Goal: Task Accomplishment & Management: Manage account settings

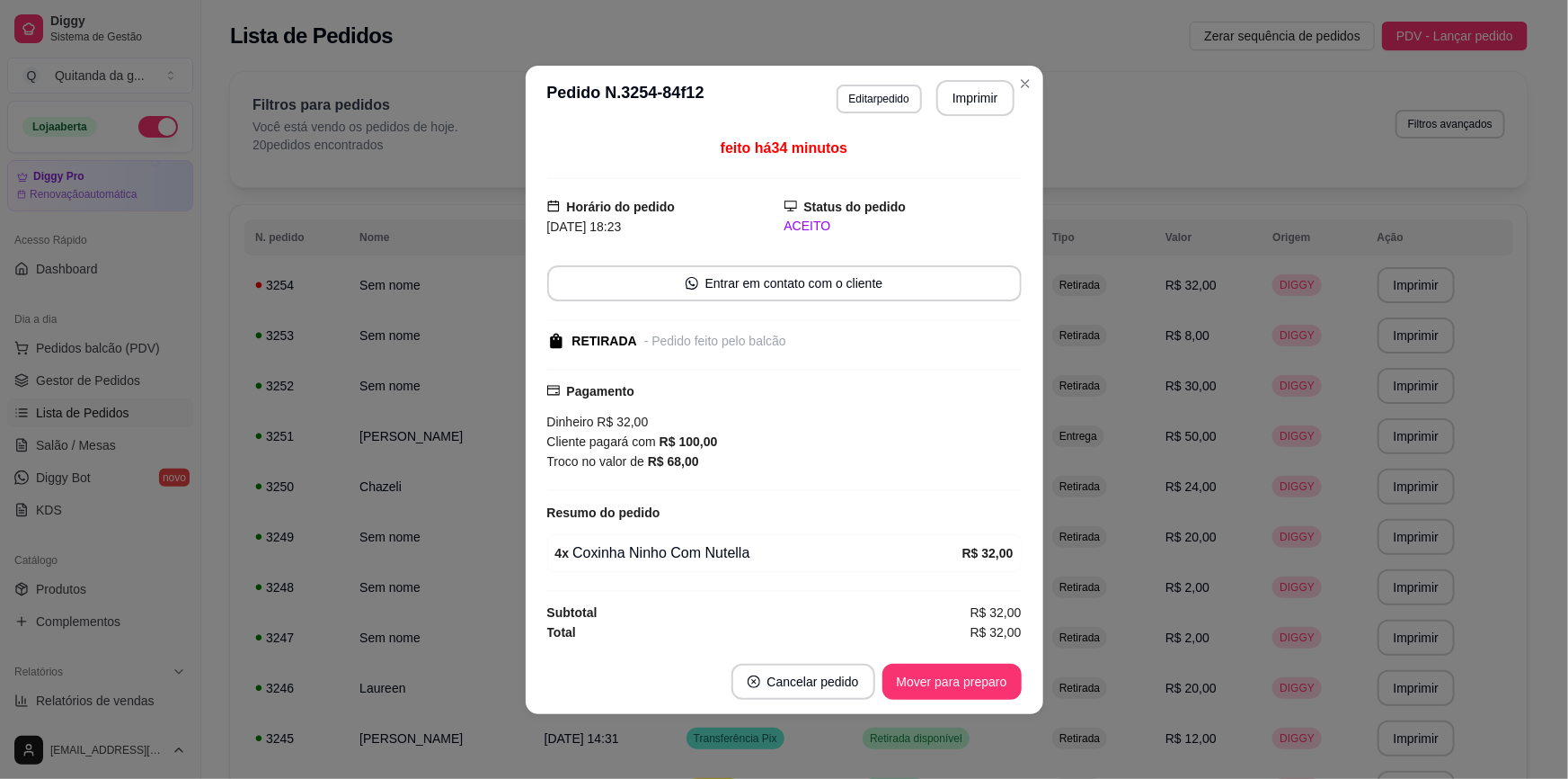
click at [1010, 692] on button "Mover para preparo" at bounding box center [952, 682] width 139 height 36
click at [1002, 690] on button "Mover para preparo" at bounding box center [952, 681] width 135 height 35
click at [1002, 690] on button "Mover para retirada disponível" at bounding box center [921, 682] width 198 height 36
click at [1000, 677] on button "Mover para finalizado" at bounding box center [947, 681] width 145 height 35
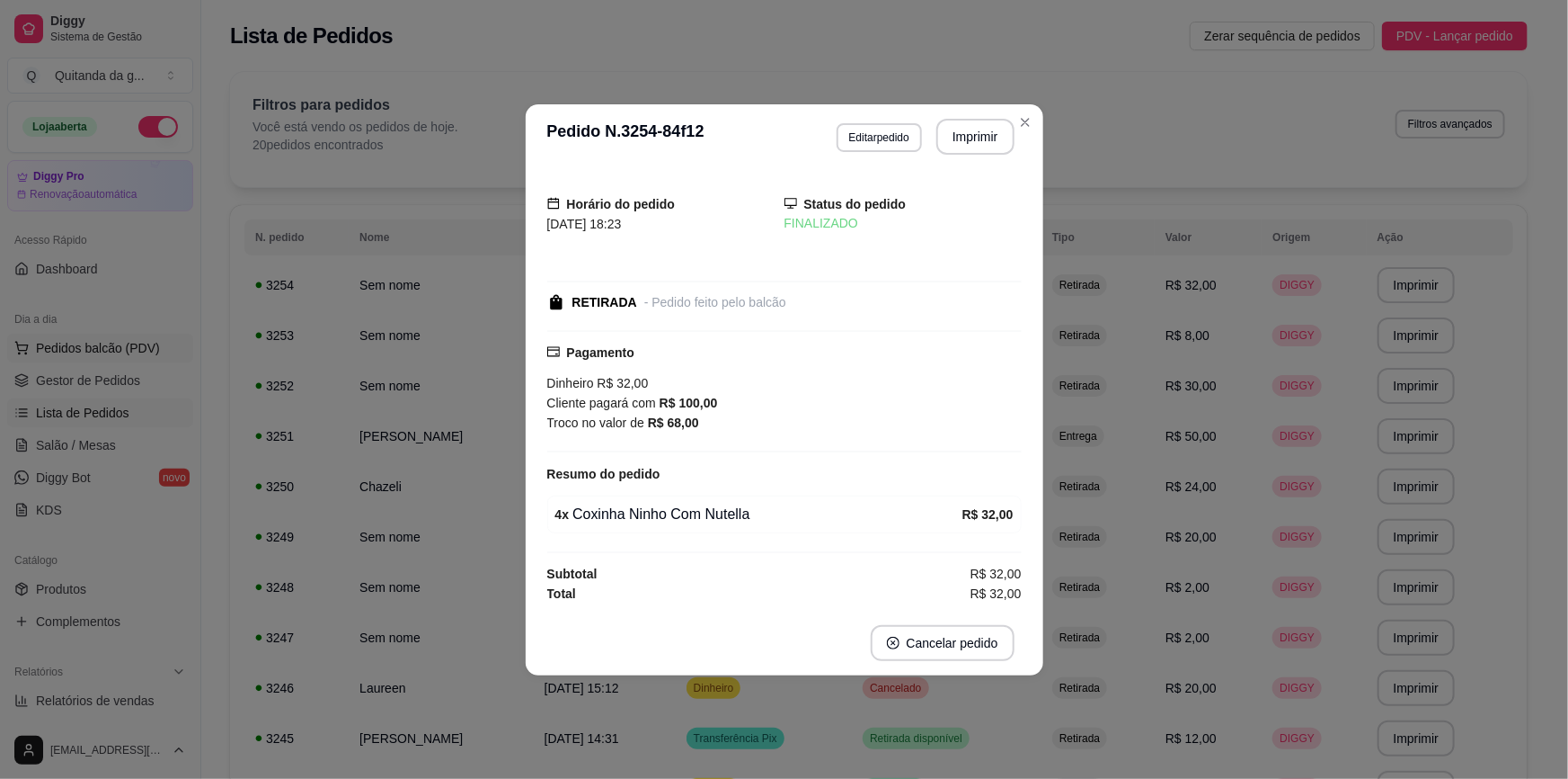
click at [126, 349] on span "Pedidos balcão (PDV)" at bounding box center [97, 348] width 124 height 18
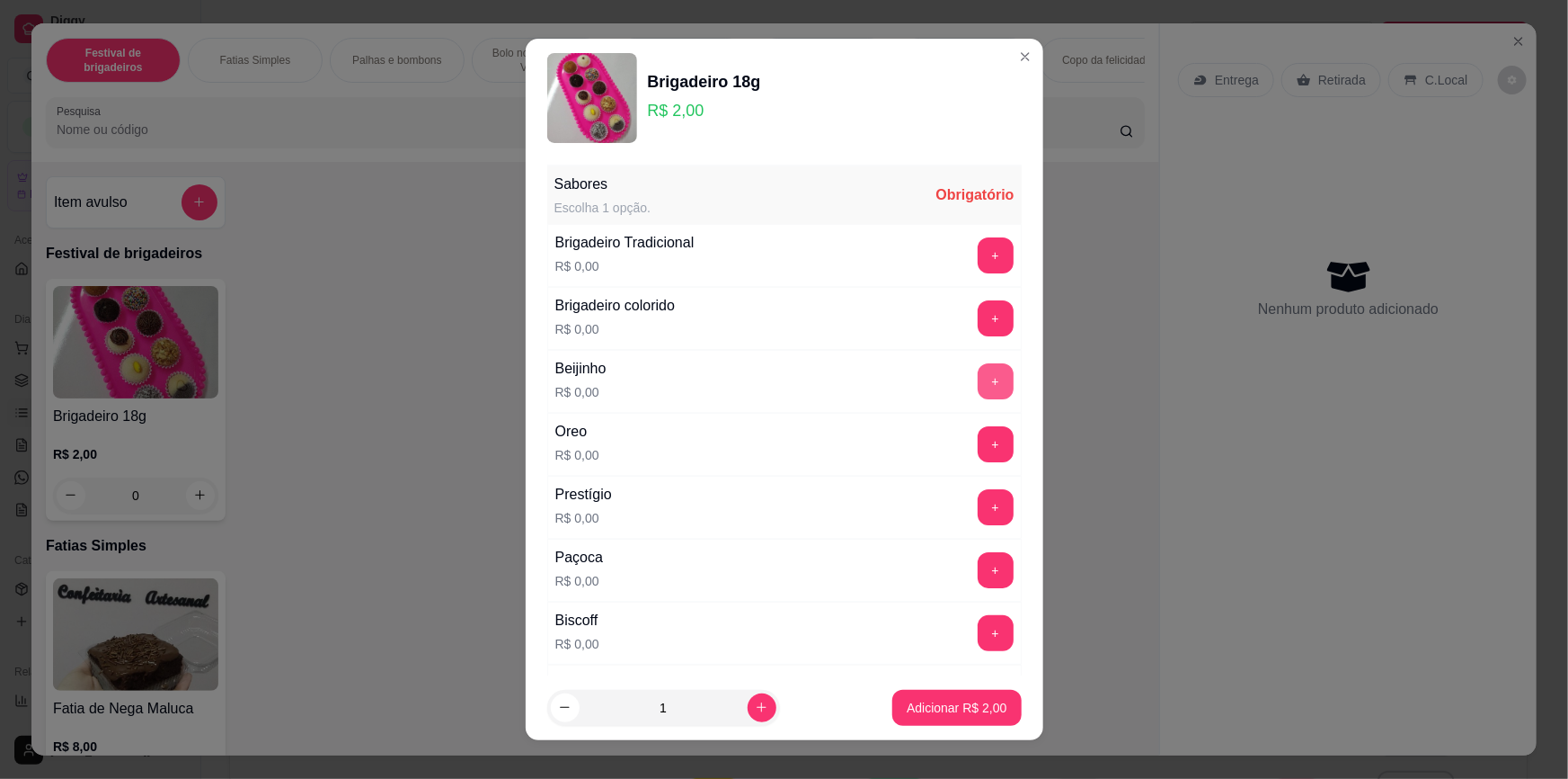
click at [978, 377] on button "+" at bounding box center [996, 381] width 36 height 36
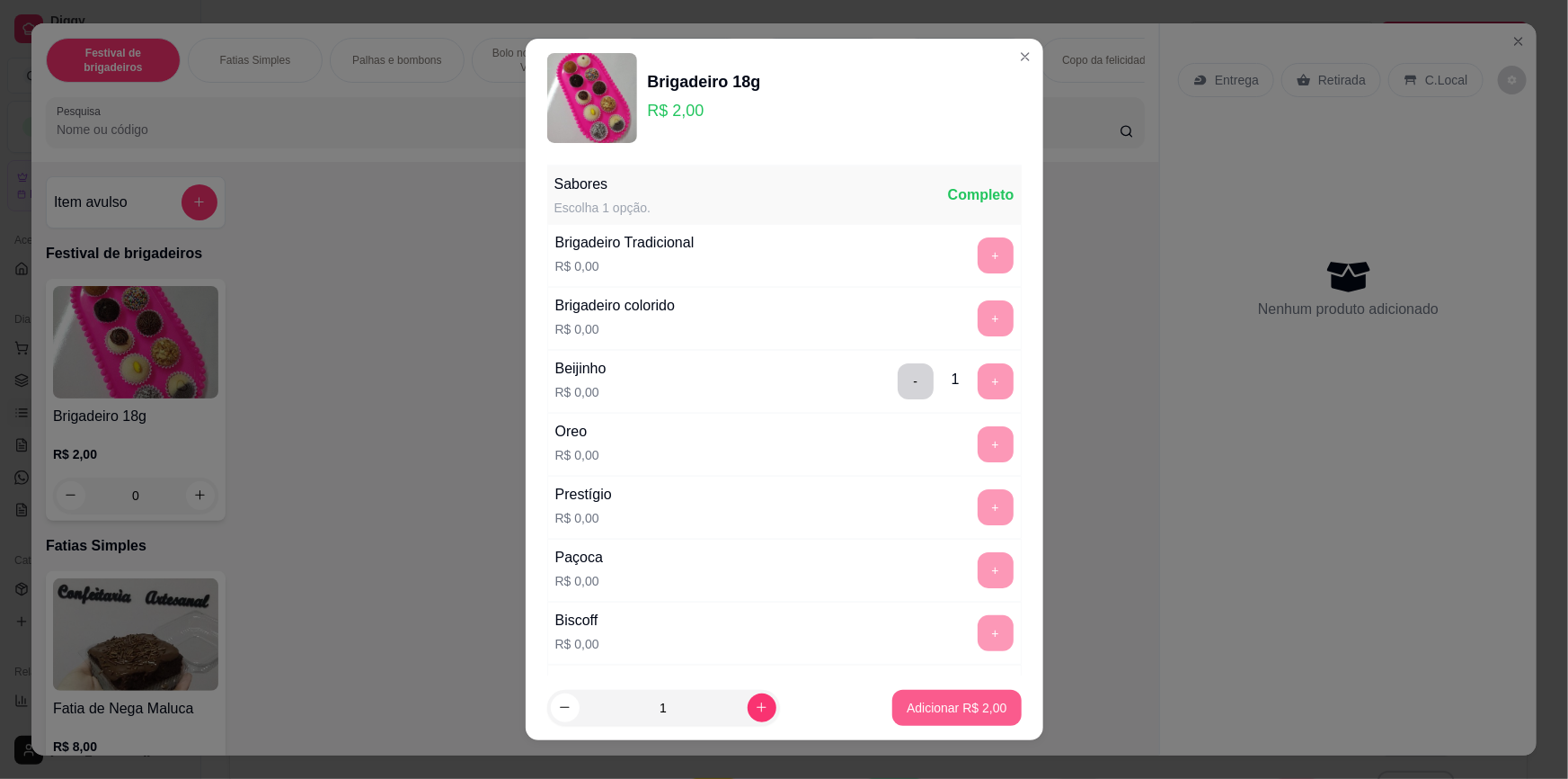
click at [935, 711] on p "Adicionar R$ 2,00" at bounding box center [956, 708] width 100 height 18
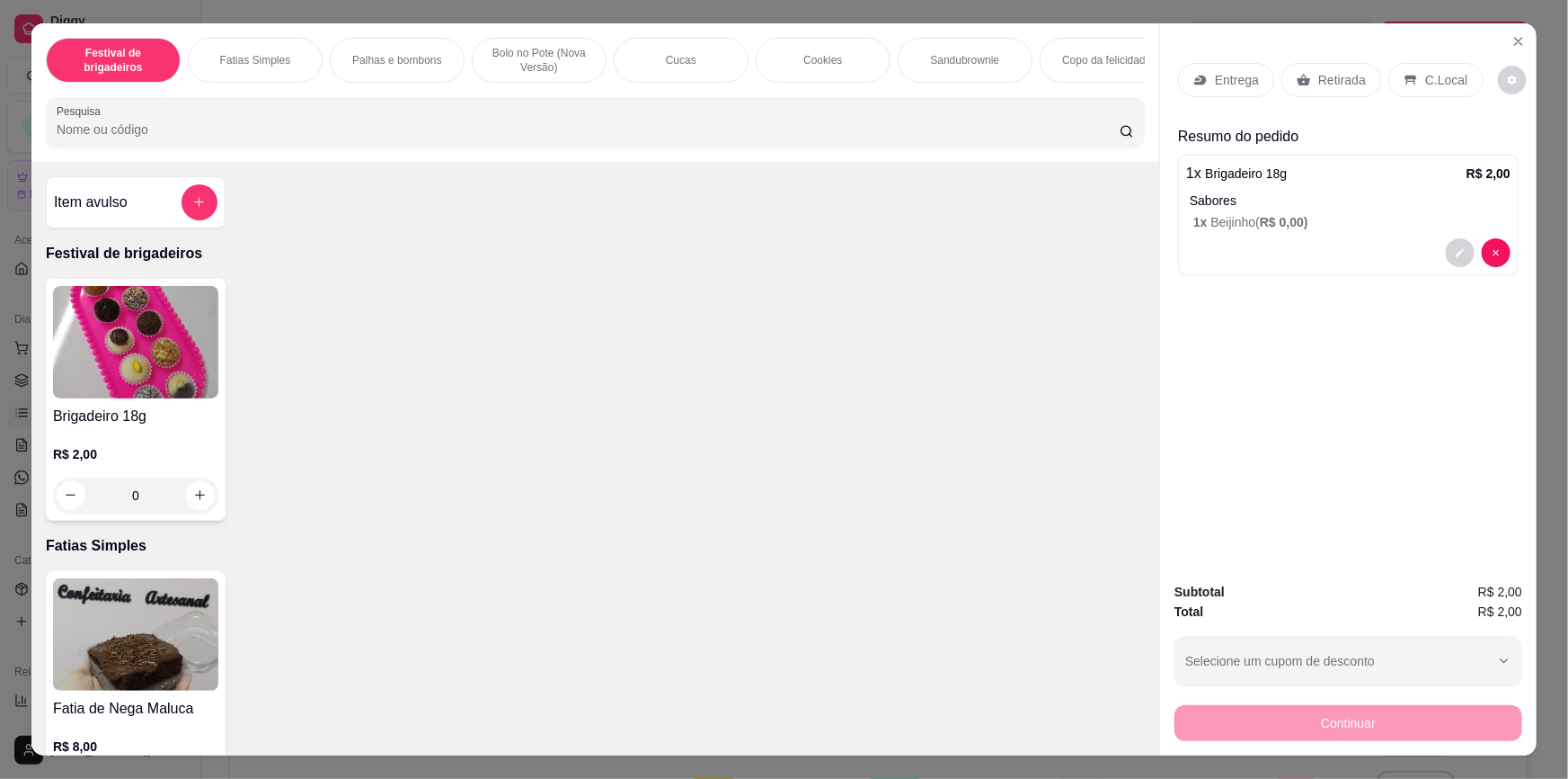
click at [189, 503] on div "0" at bounding box center [135, 495] width 166 height 36
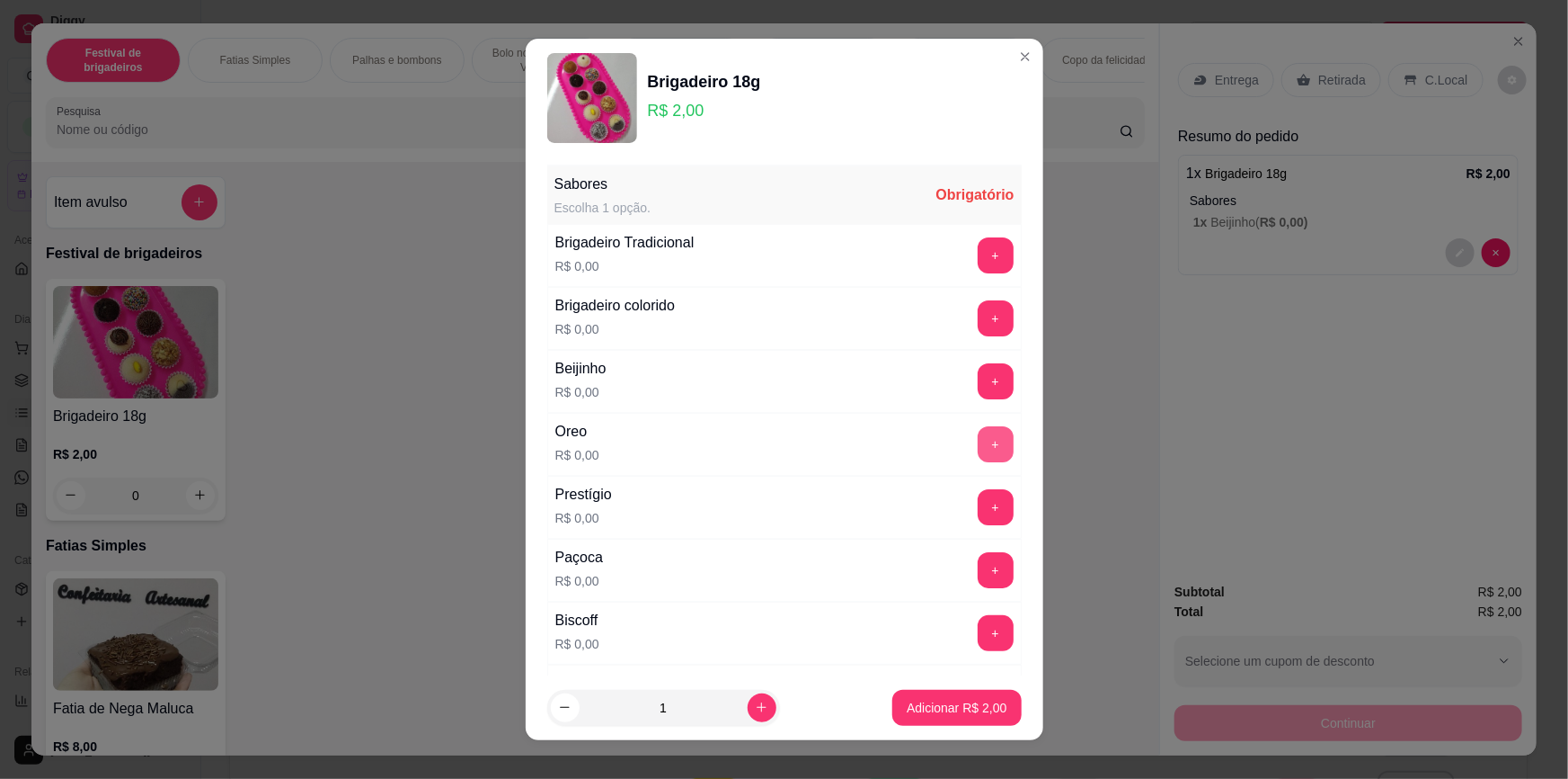
click at [978, 445] on button "+" at bounding box center [996, 444] width 36 height 36
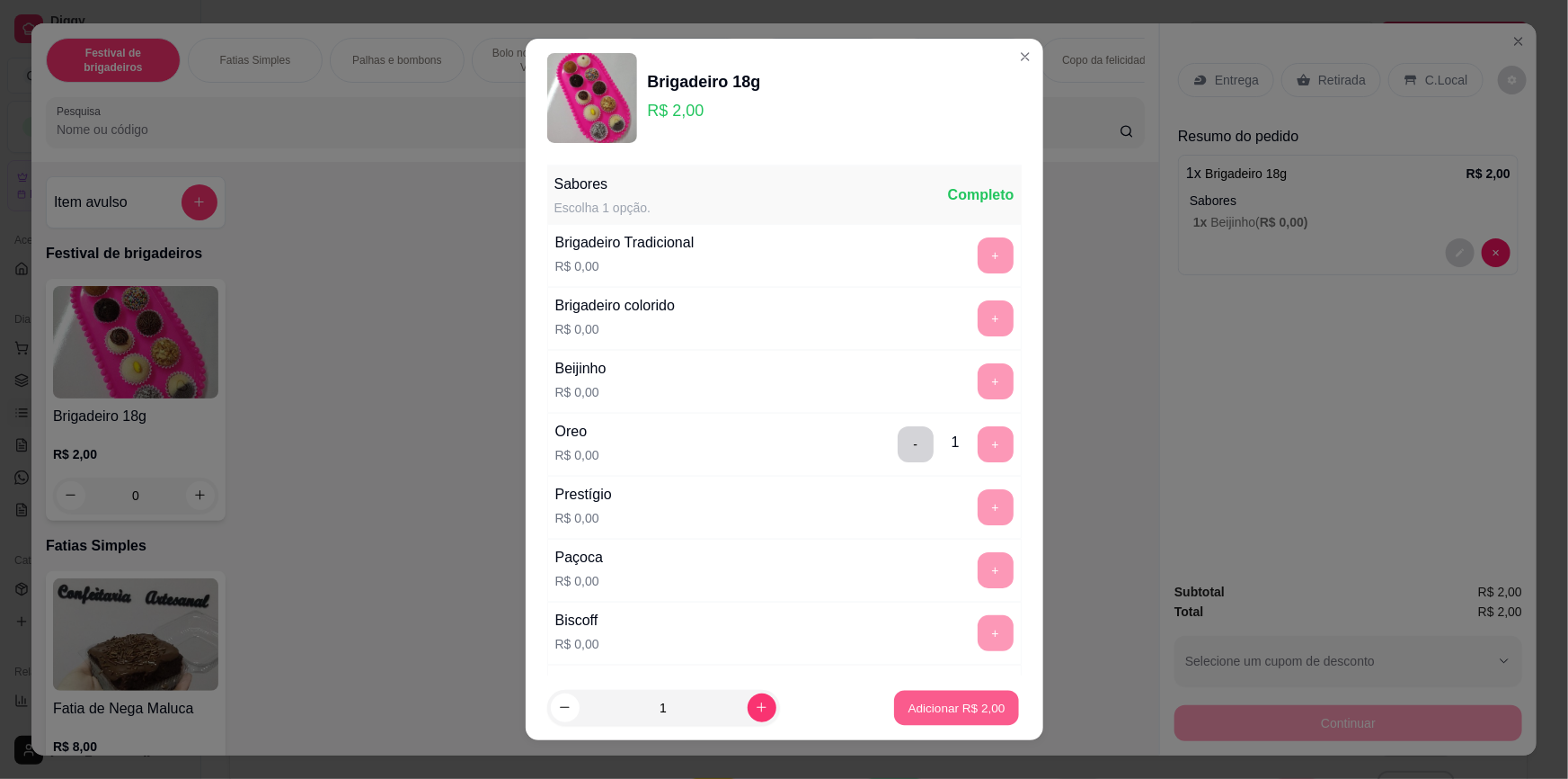
click at [908, 702] on p "Adicionar R$ 2,00" at bounding box center [957, 707] width 97 height 17
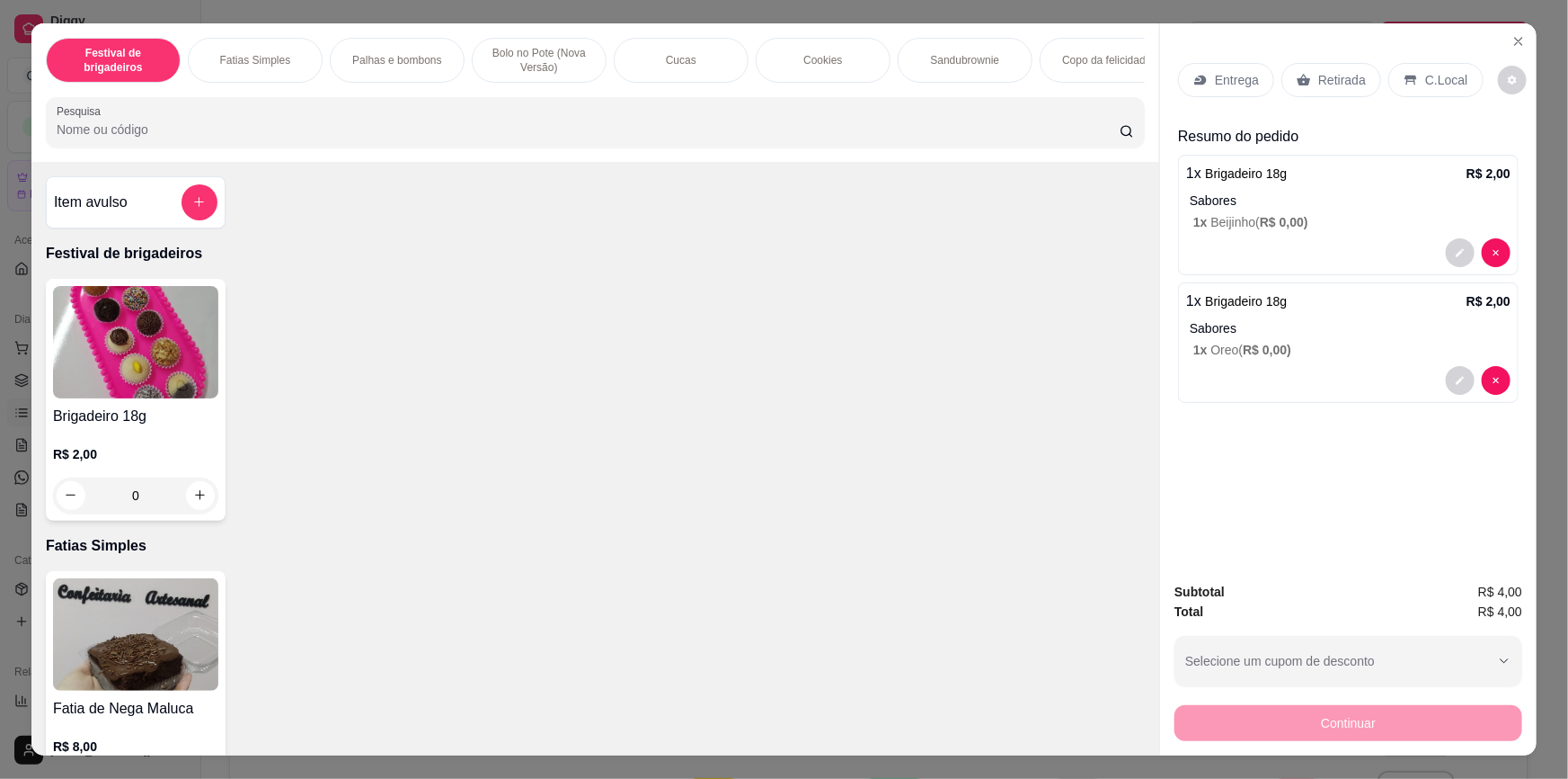
click at [199, 503] on div "0" at bounding box center [135, 495] width 166 height 36
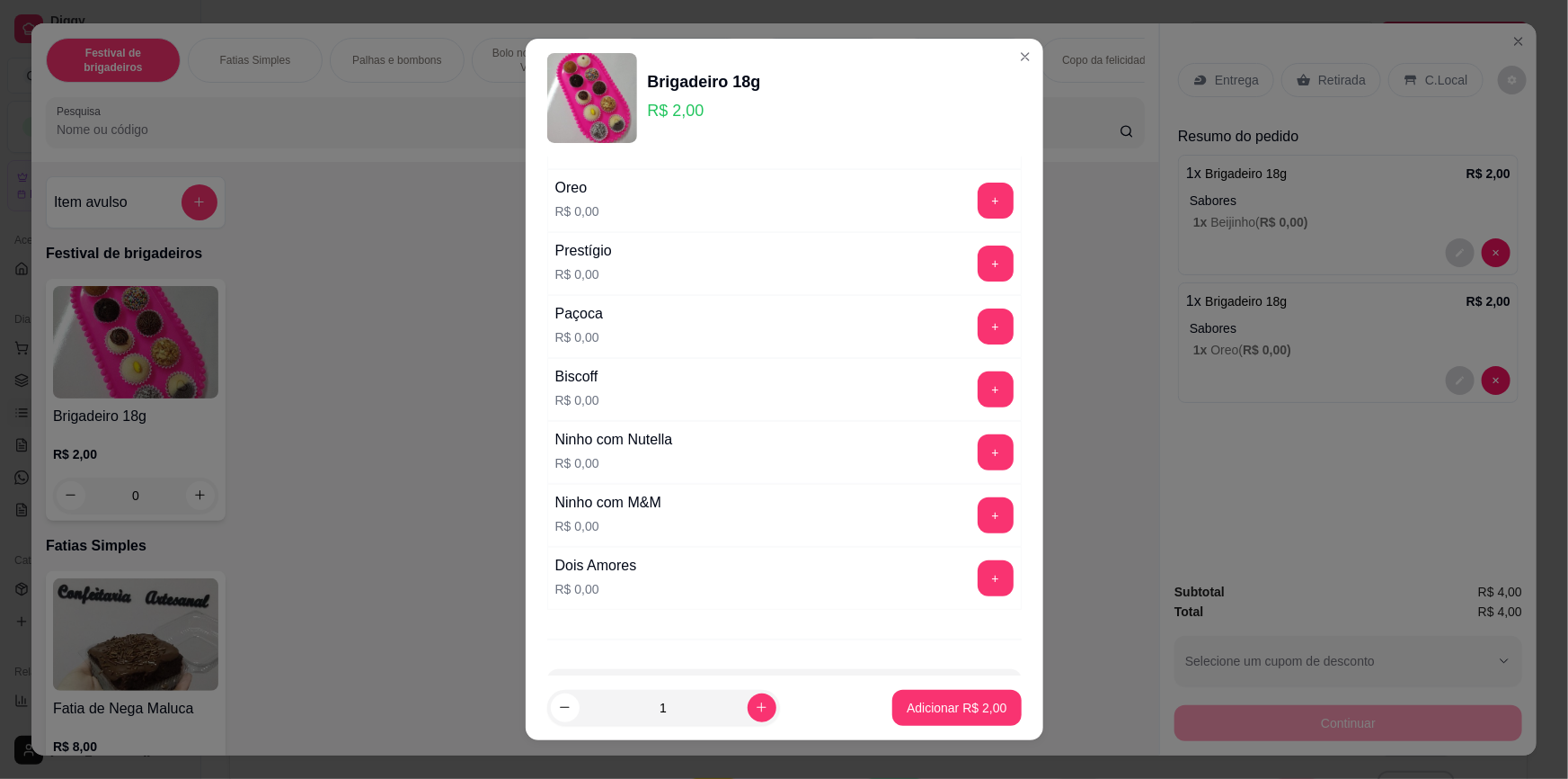
scroll to position [244, 0]
click at [978, 258] on button "+" at bounding box center [995, 262] width 35 height 35
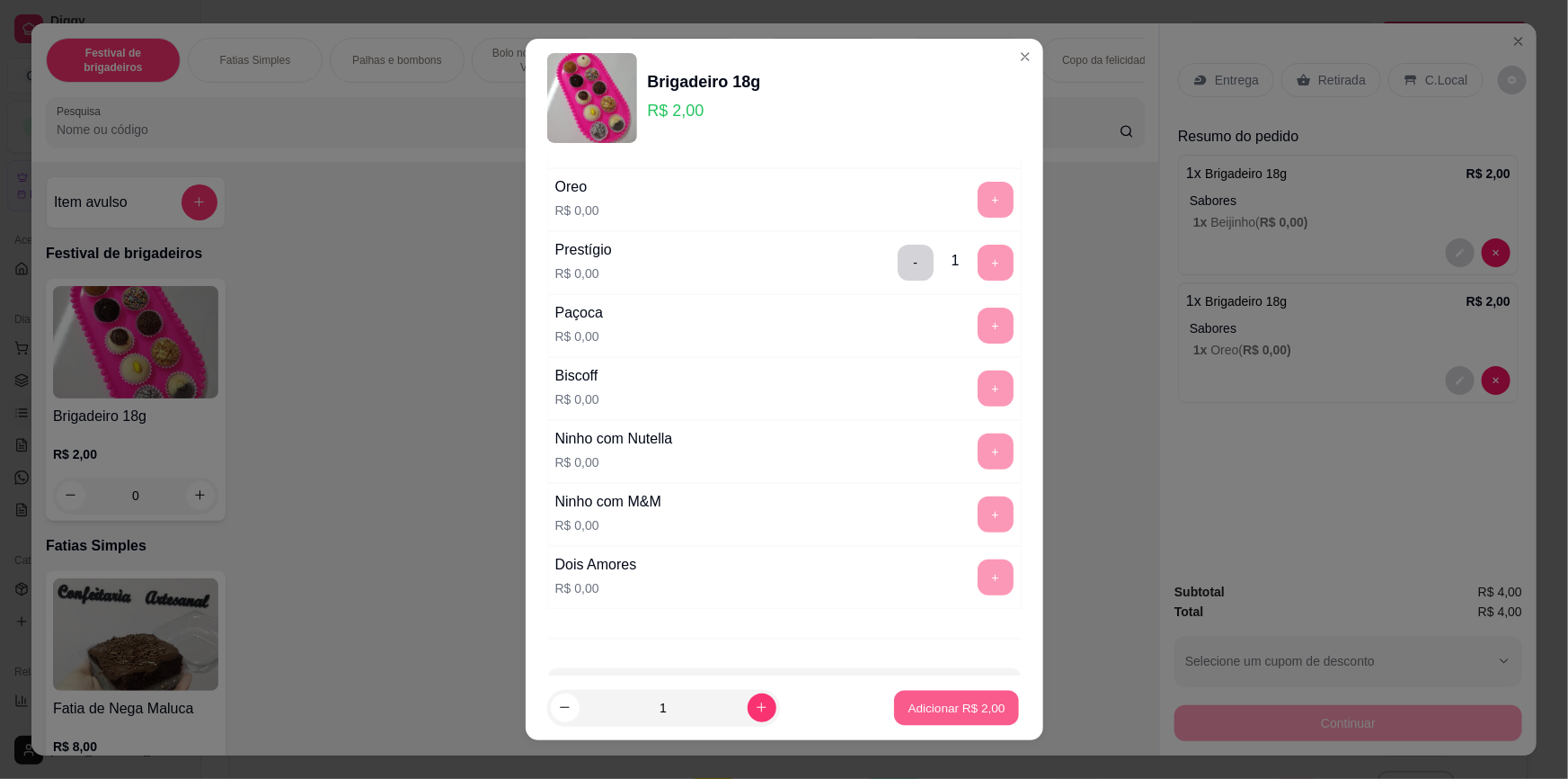
click at [946, 713] on p "Adicionar R$ 2,00" at bounding box center [957, 707] width 97 height 17
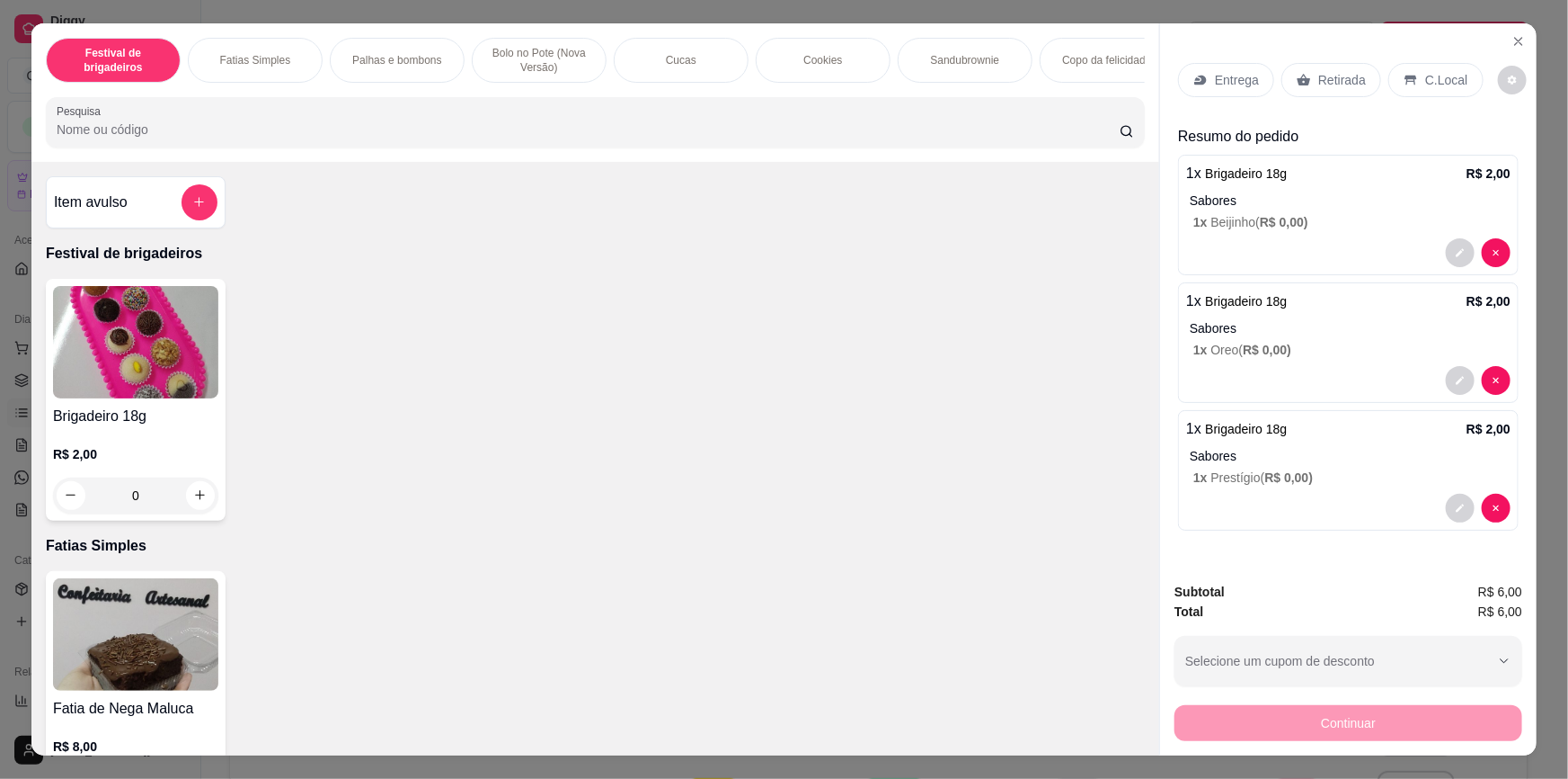
click at [1313, 89] on div "Retirada" at bounding box center [1331, 79] width 100 height 34
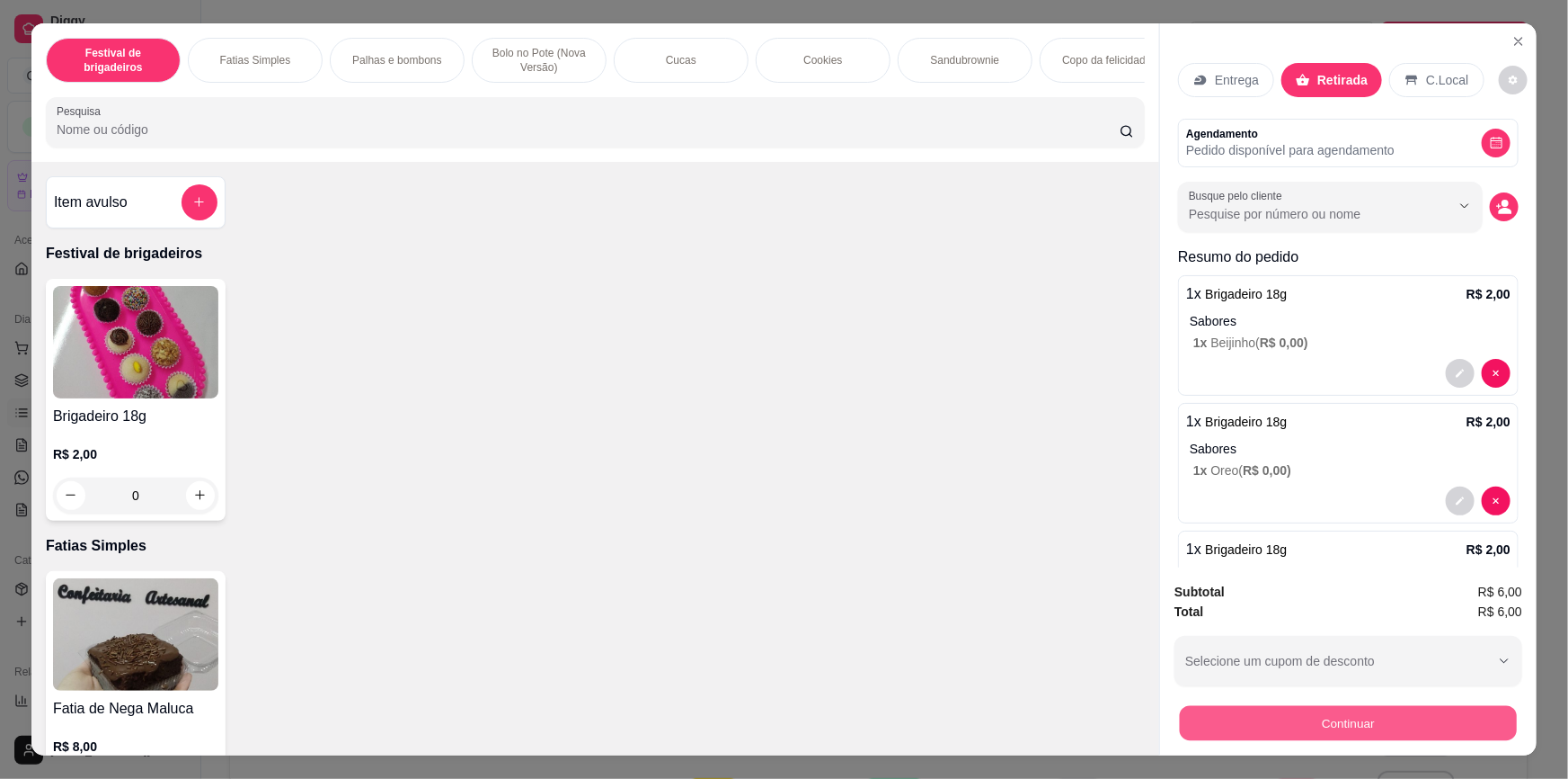
click at [1339, 723] on button "Continuar" at bounding box center [1349, 722] width 337 height 35
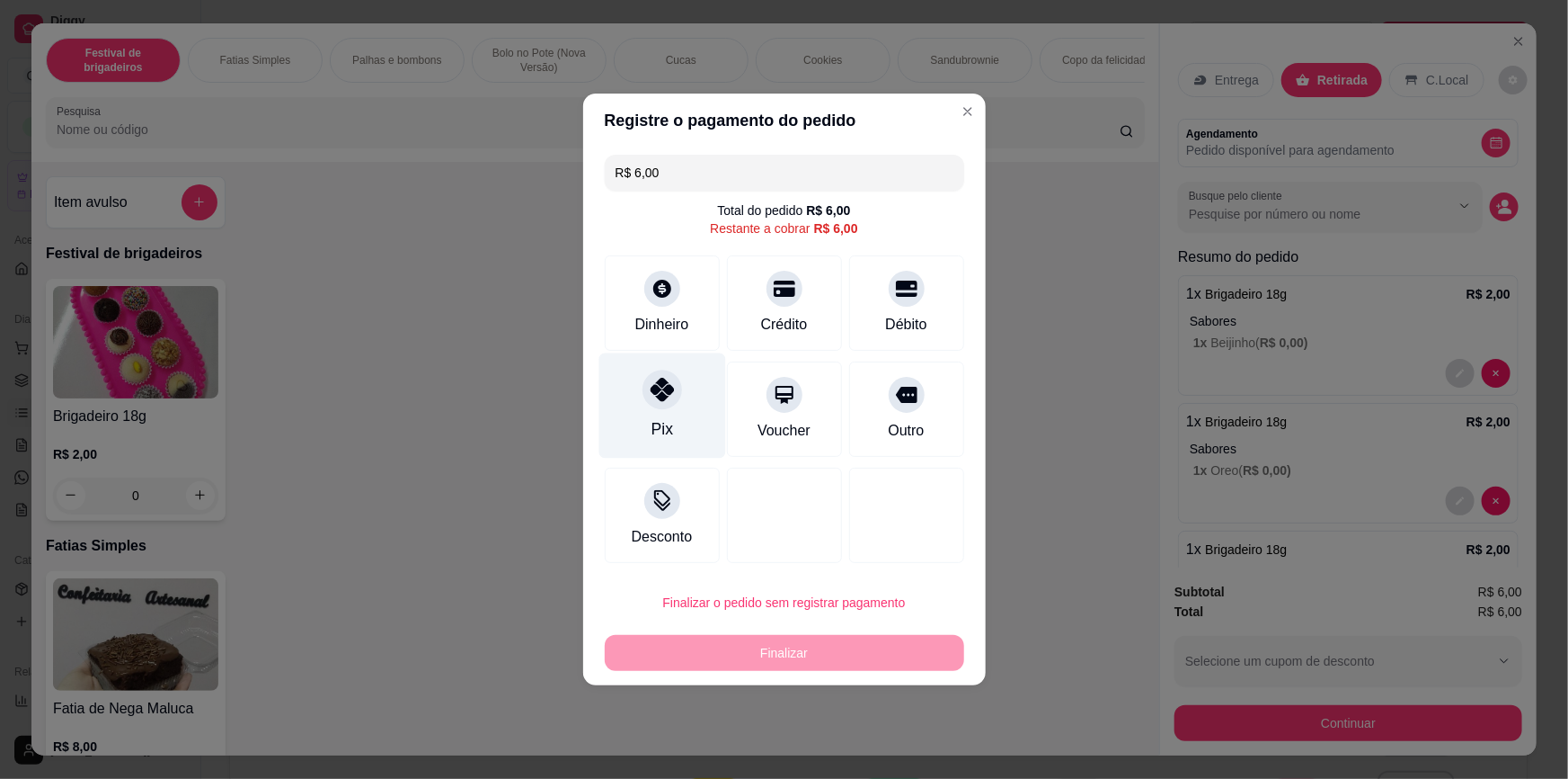
click at [707, 411] on div "Pix" at bounding box center [662, 406] width 127 height 105
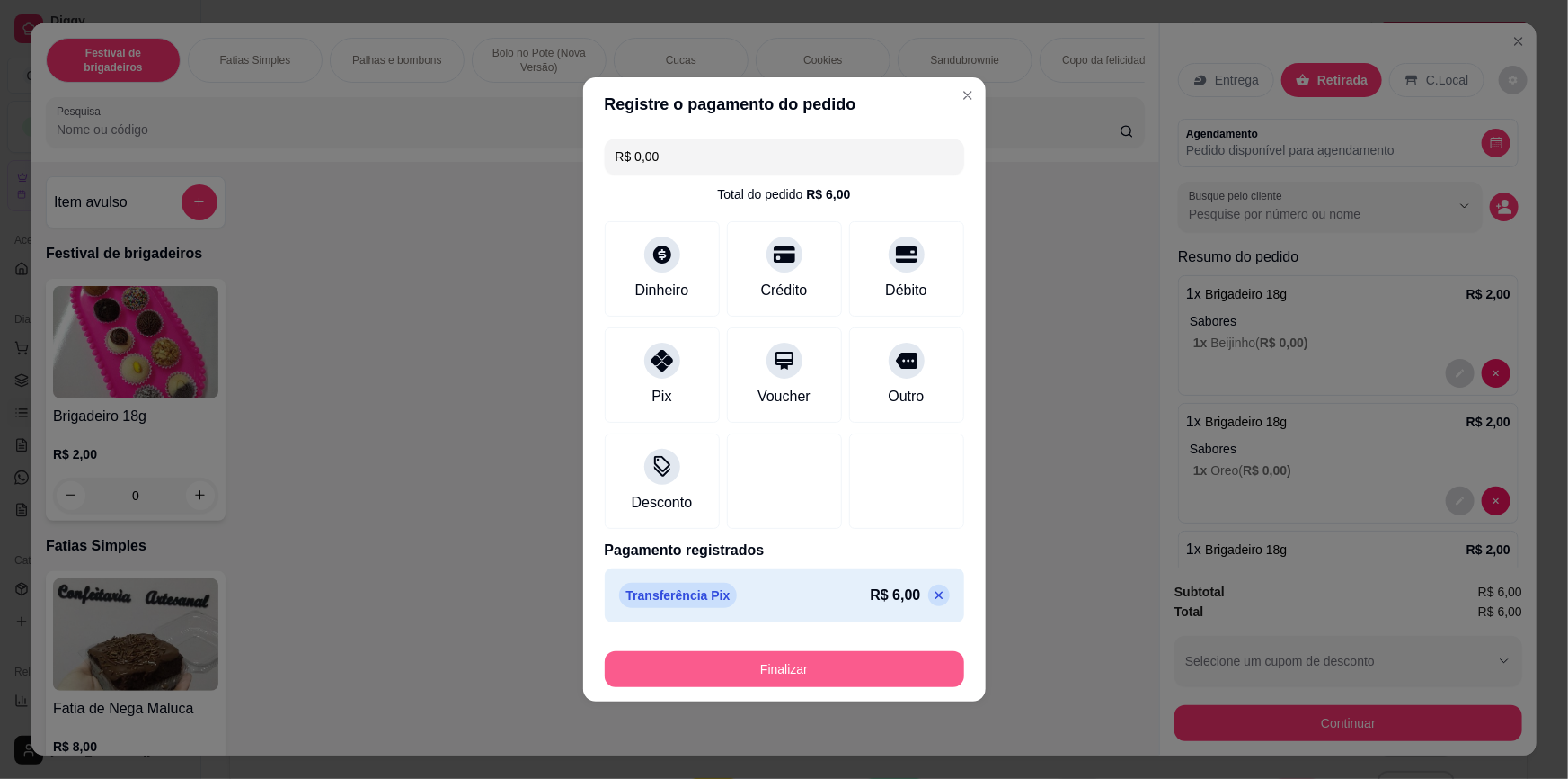
click at [807, 656] on button "Finalizar" at bounding box center [784, 669] width 359 height 36
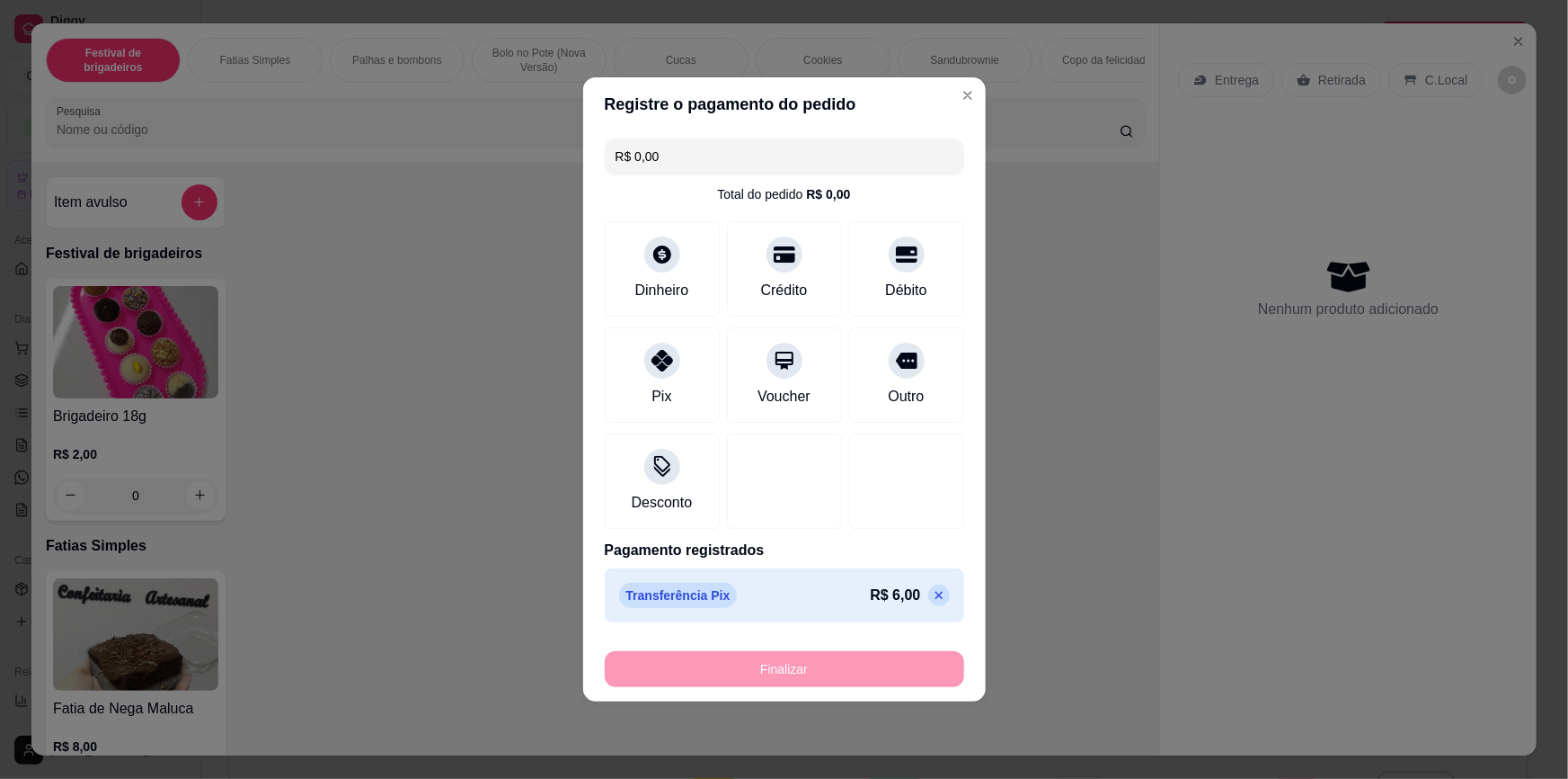
type input "-R$ 6,00"
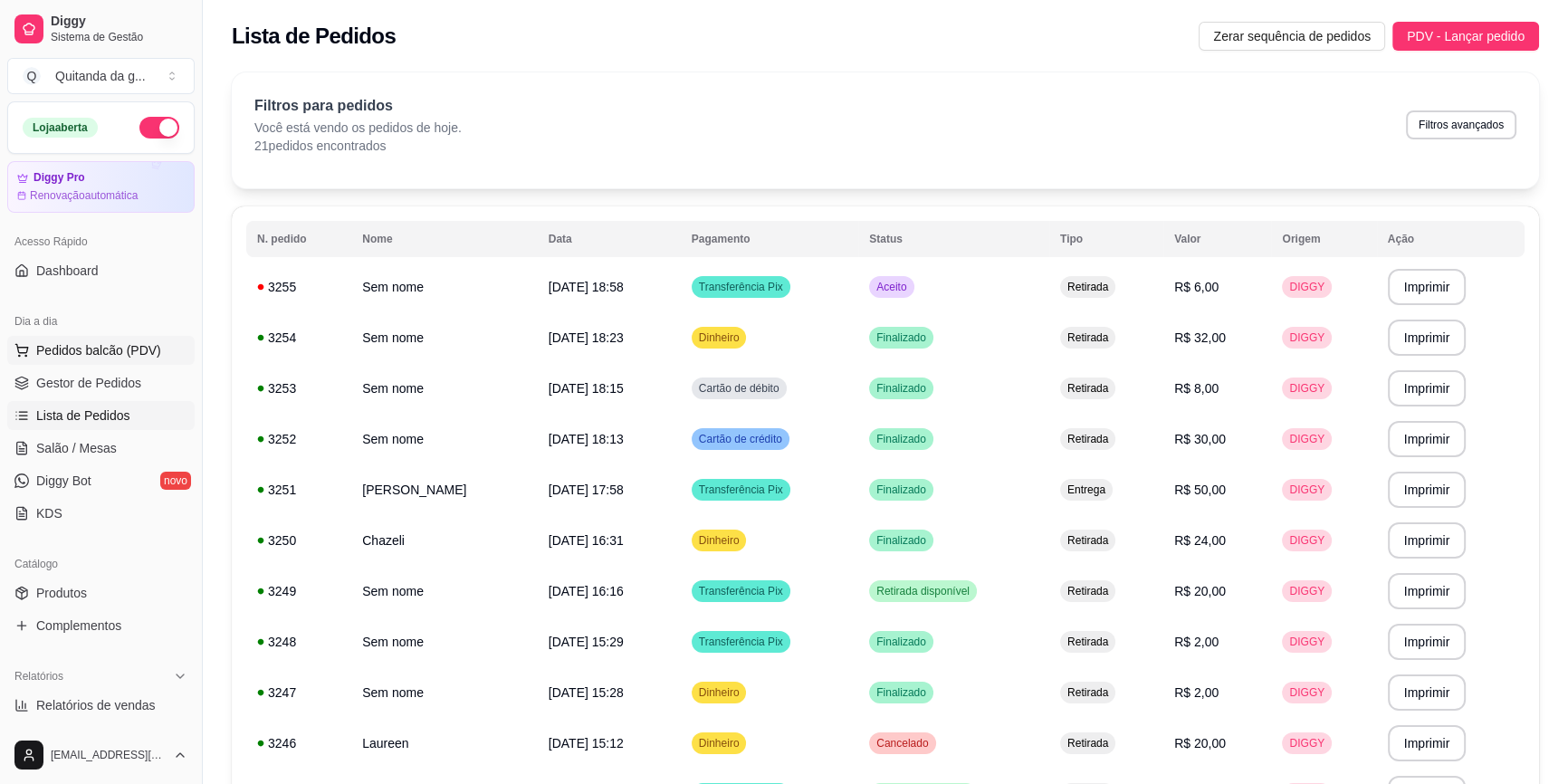
click at [125, 350] on span "Pedidos balcão (PDV)" at bounding box center [98, 351] width 125 height 18
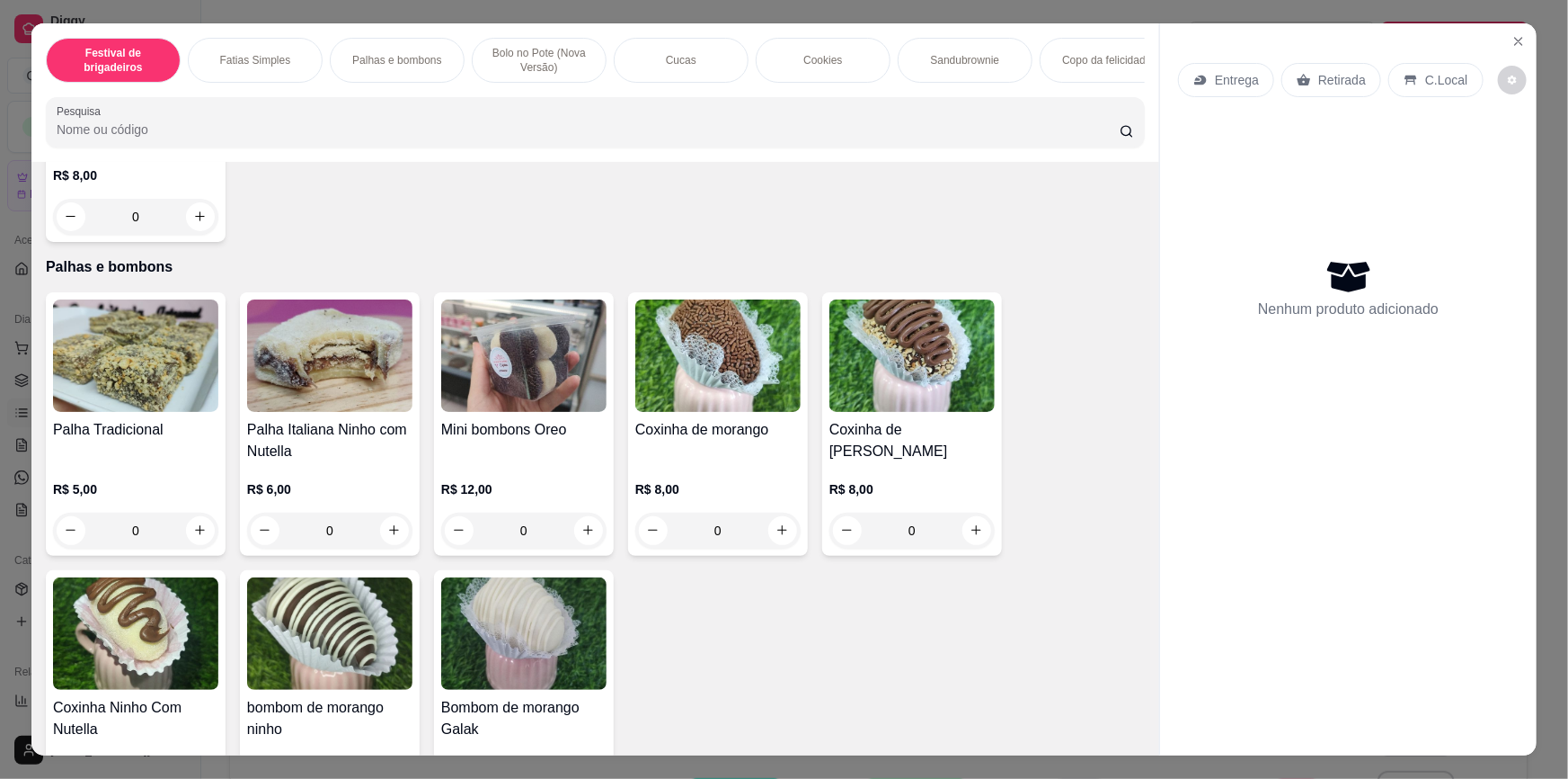
scroll to position [735, 0]
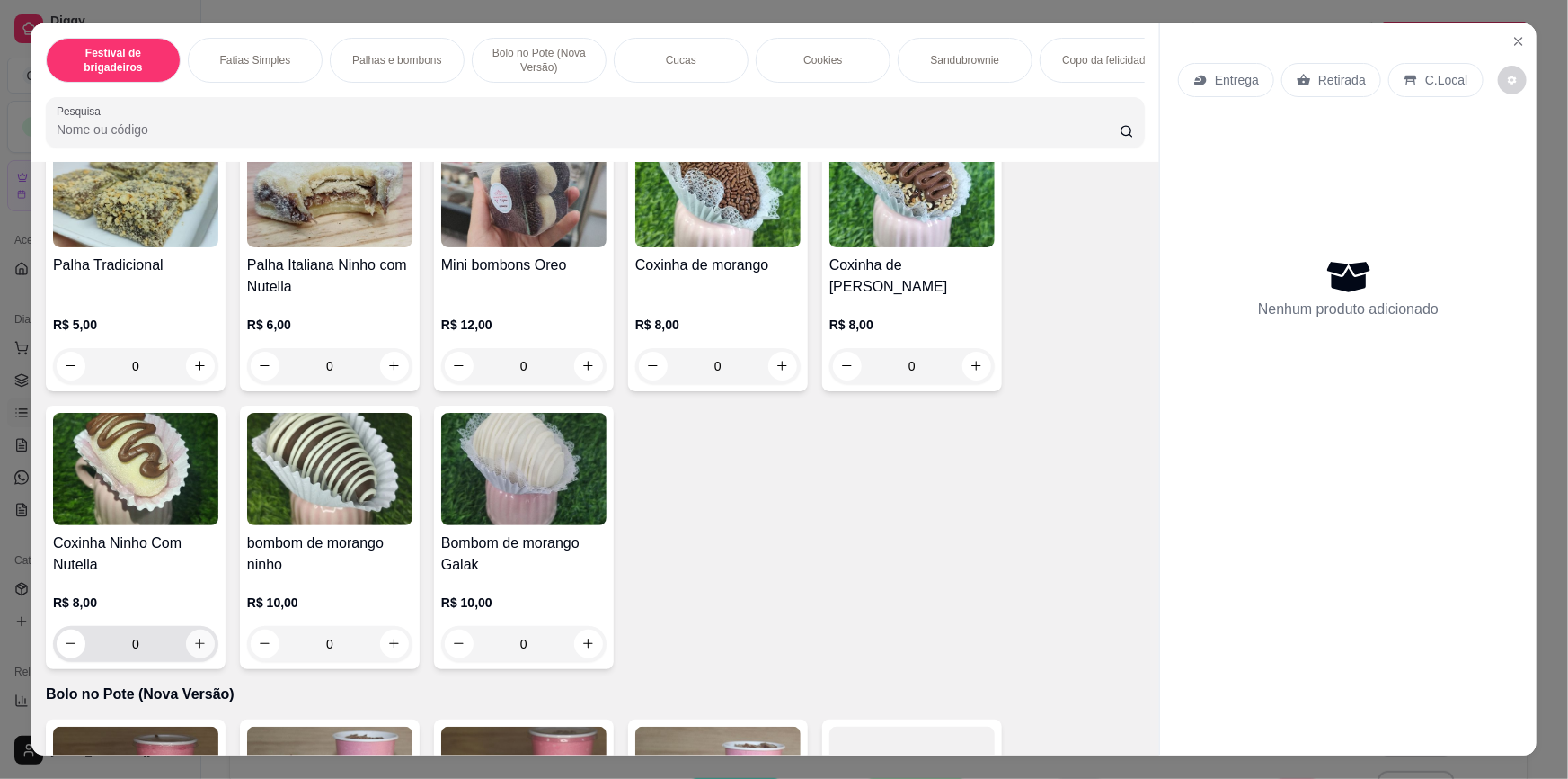
click at [193, 650] on icon "increase-product-quantity" at bounding box center [200, 643] width 14 height 14
type input "1"
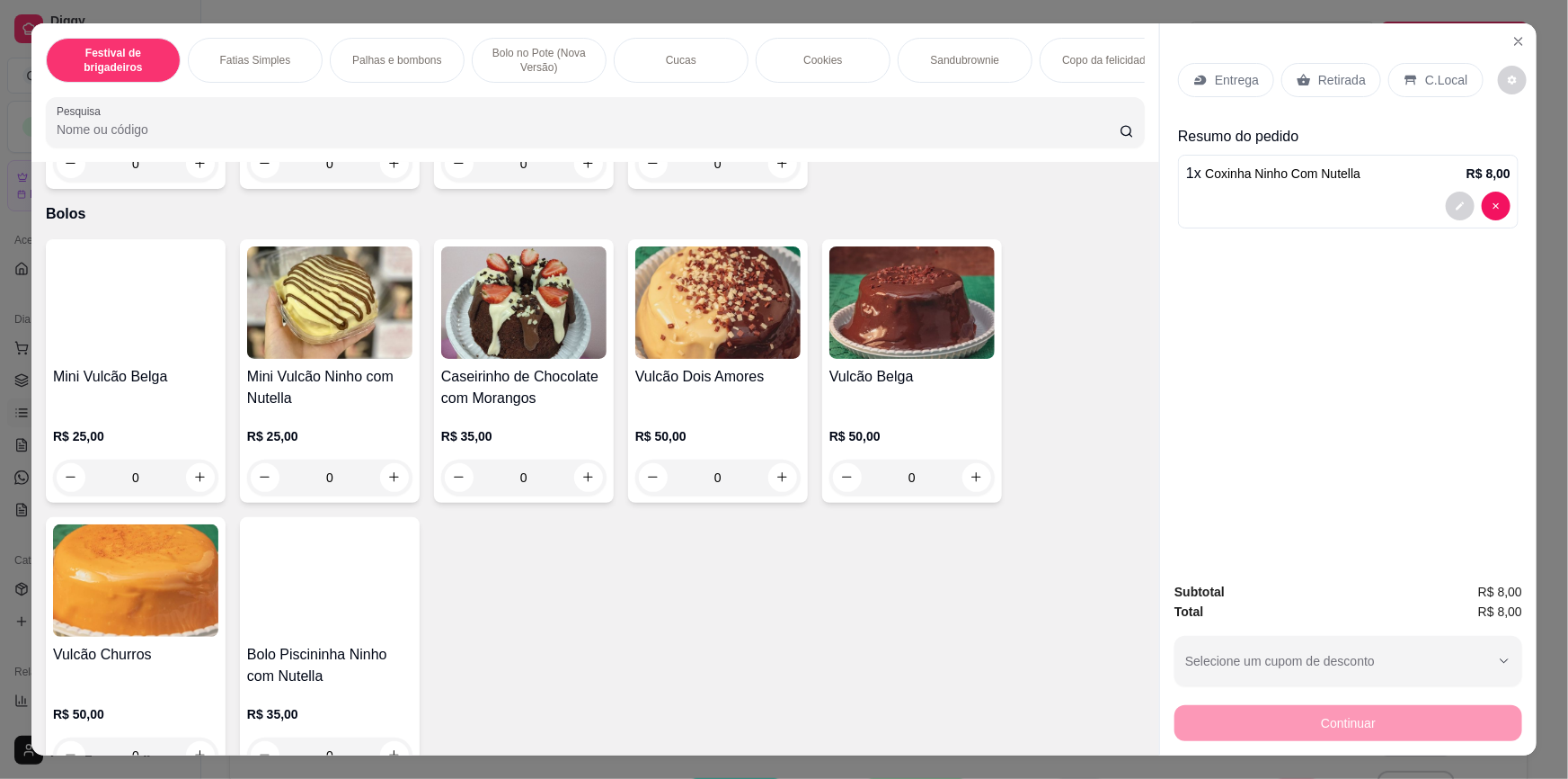
scroll to position [4577, 0]
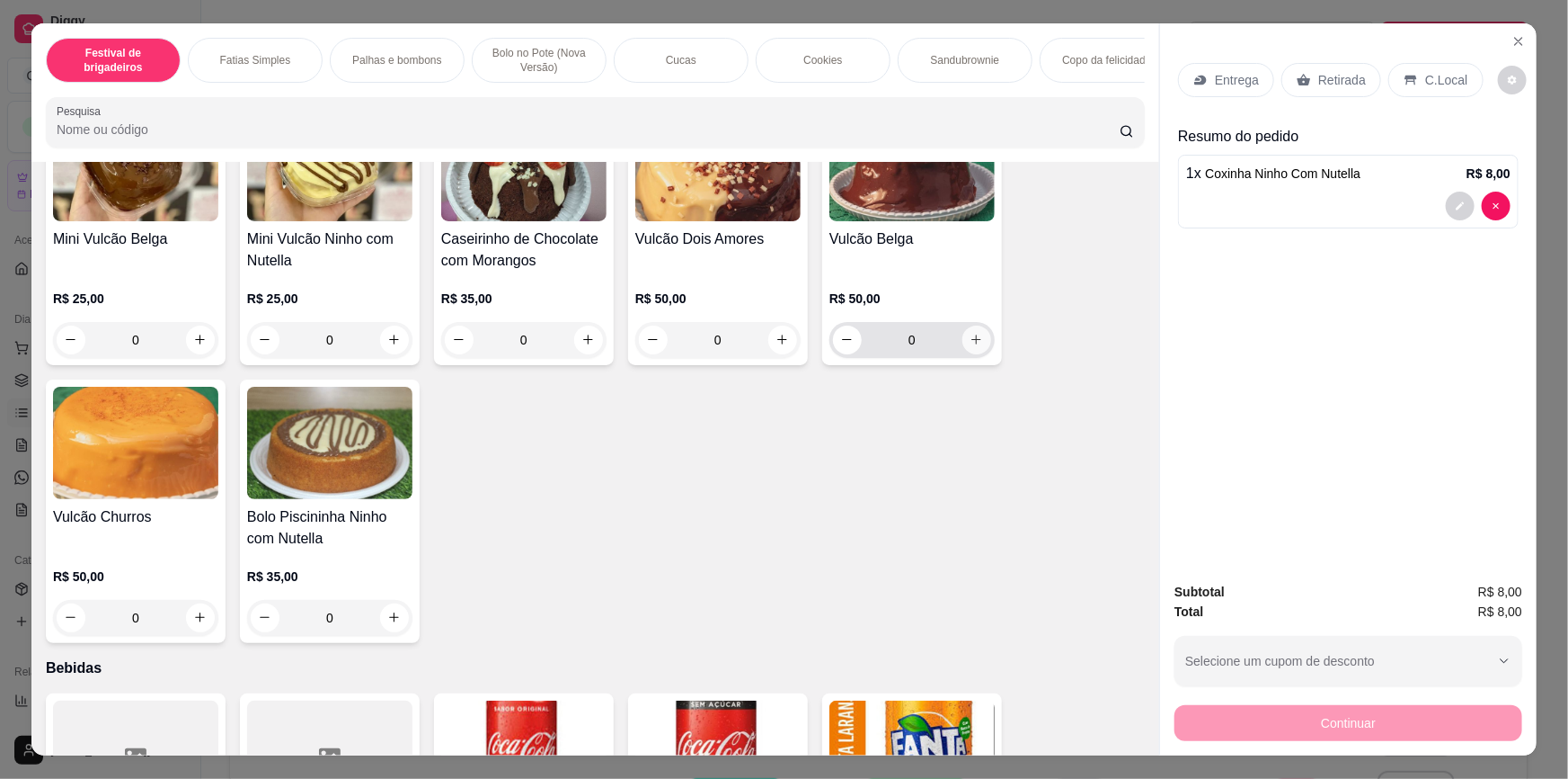
click at [975, 346] on icon "increase-product-quantity" at bounding box center [977, 339] width 14 height 14
type input "1"
click at [1303, 83] on div "Retirada" at bounding box center [1331, 79] width 100 height 34
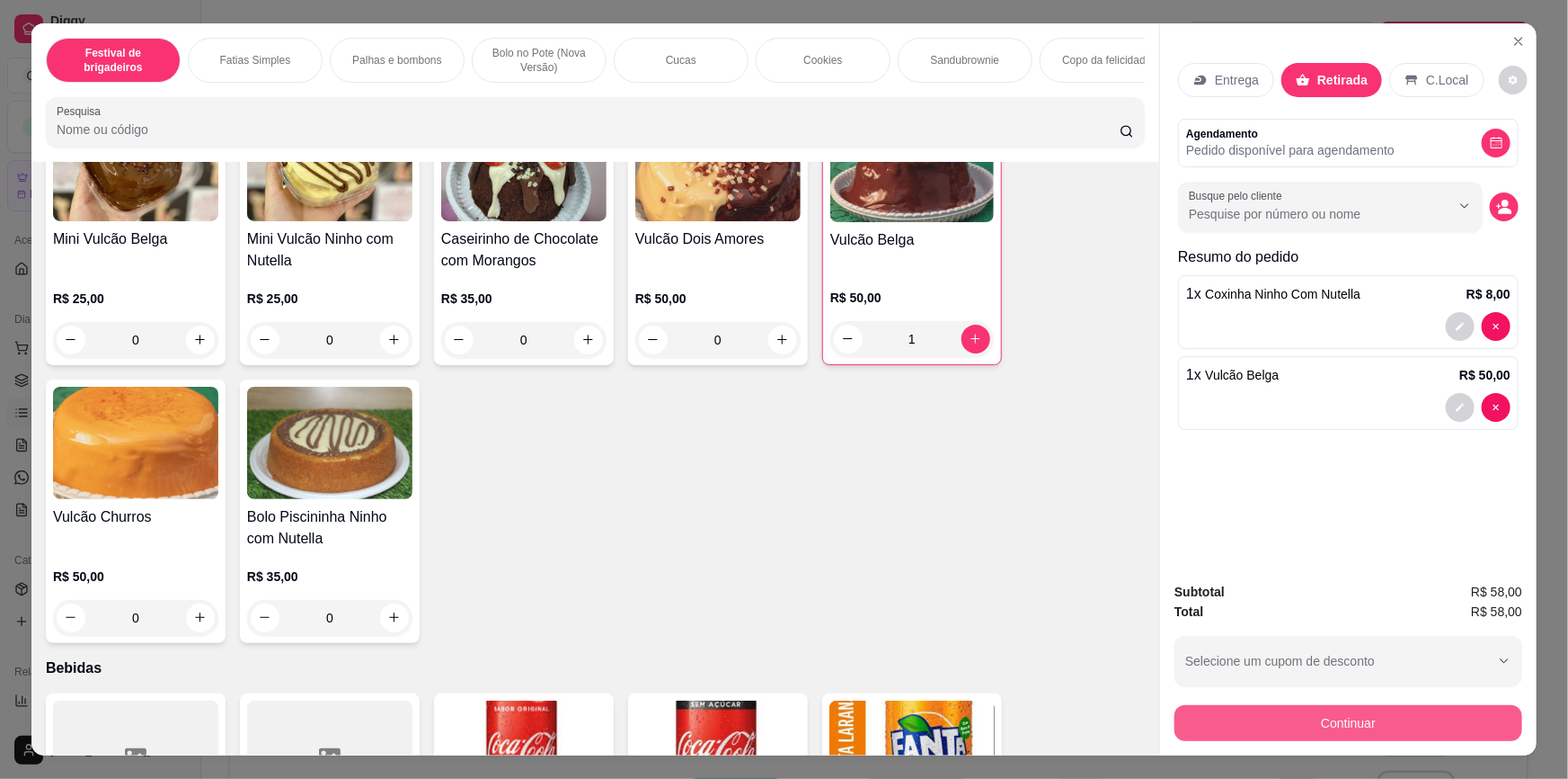
click at [1318, 715] on button "Continuar" at bounding box center [1348, 722] width 348 height 36
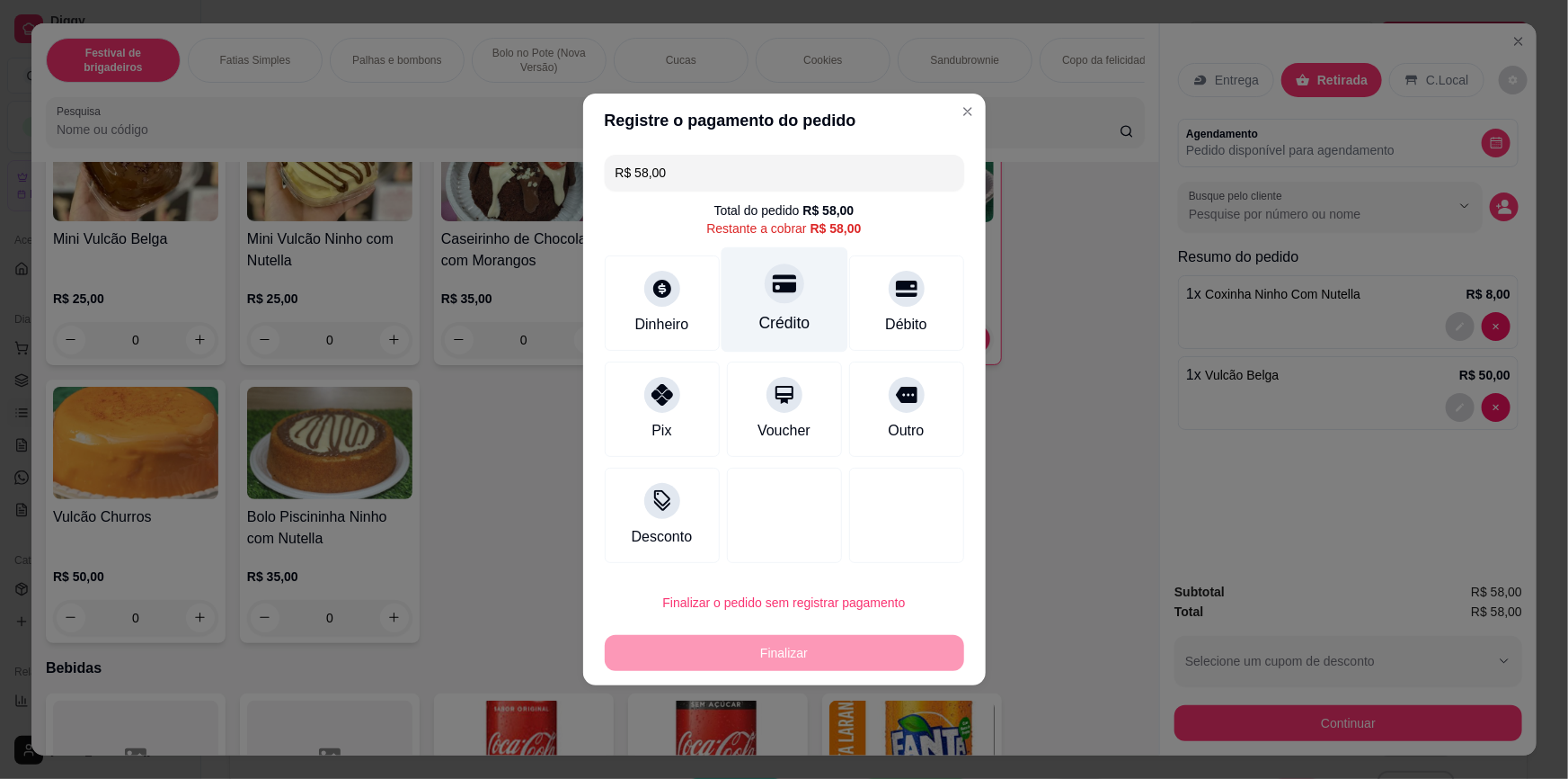
click at [795, 304] on div "Crédito" at bounding box center [784, 300] width 127 height 105
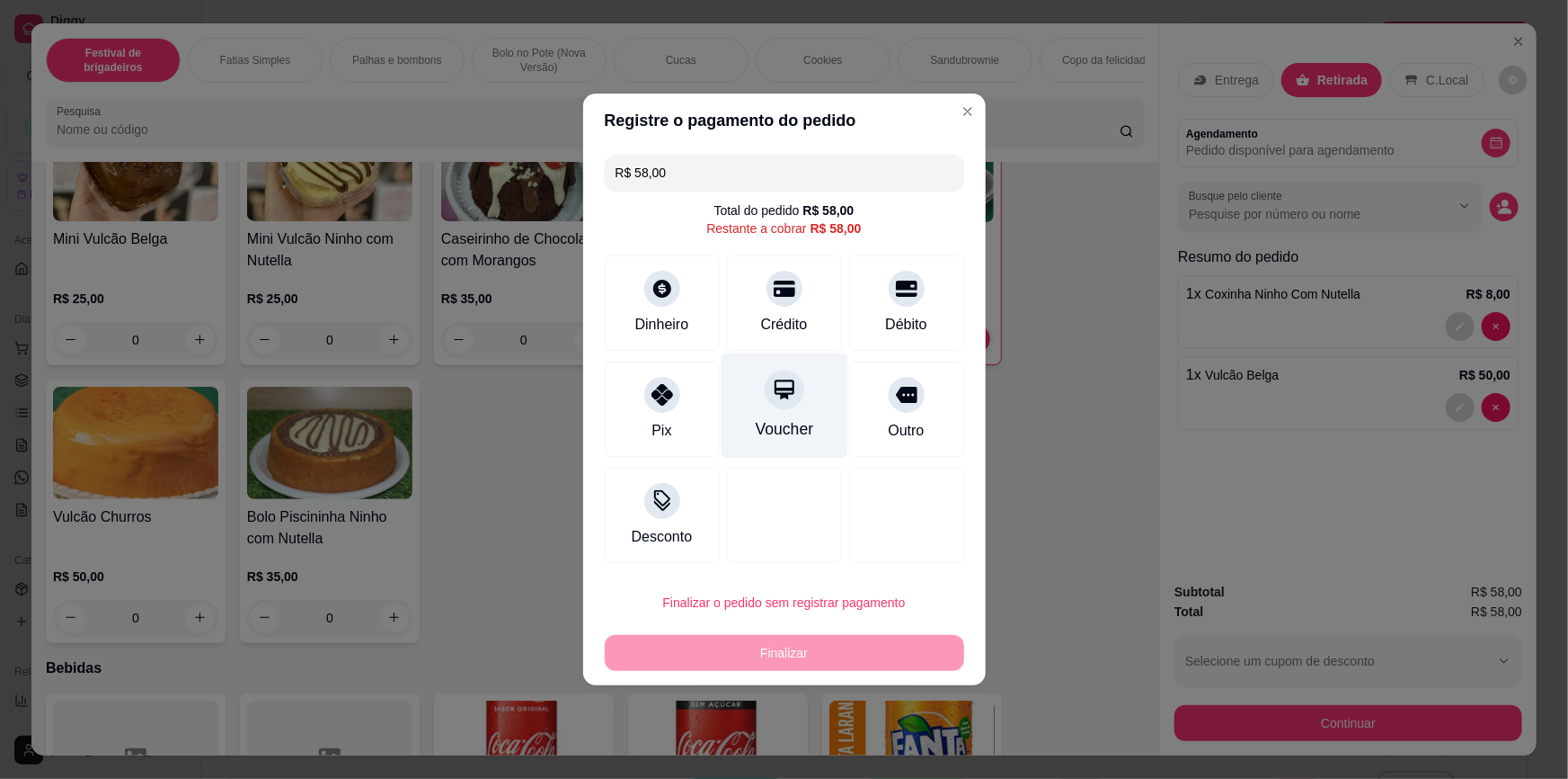
type input "R$ 0,00"
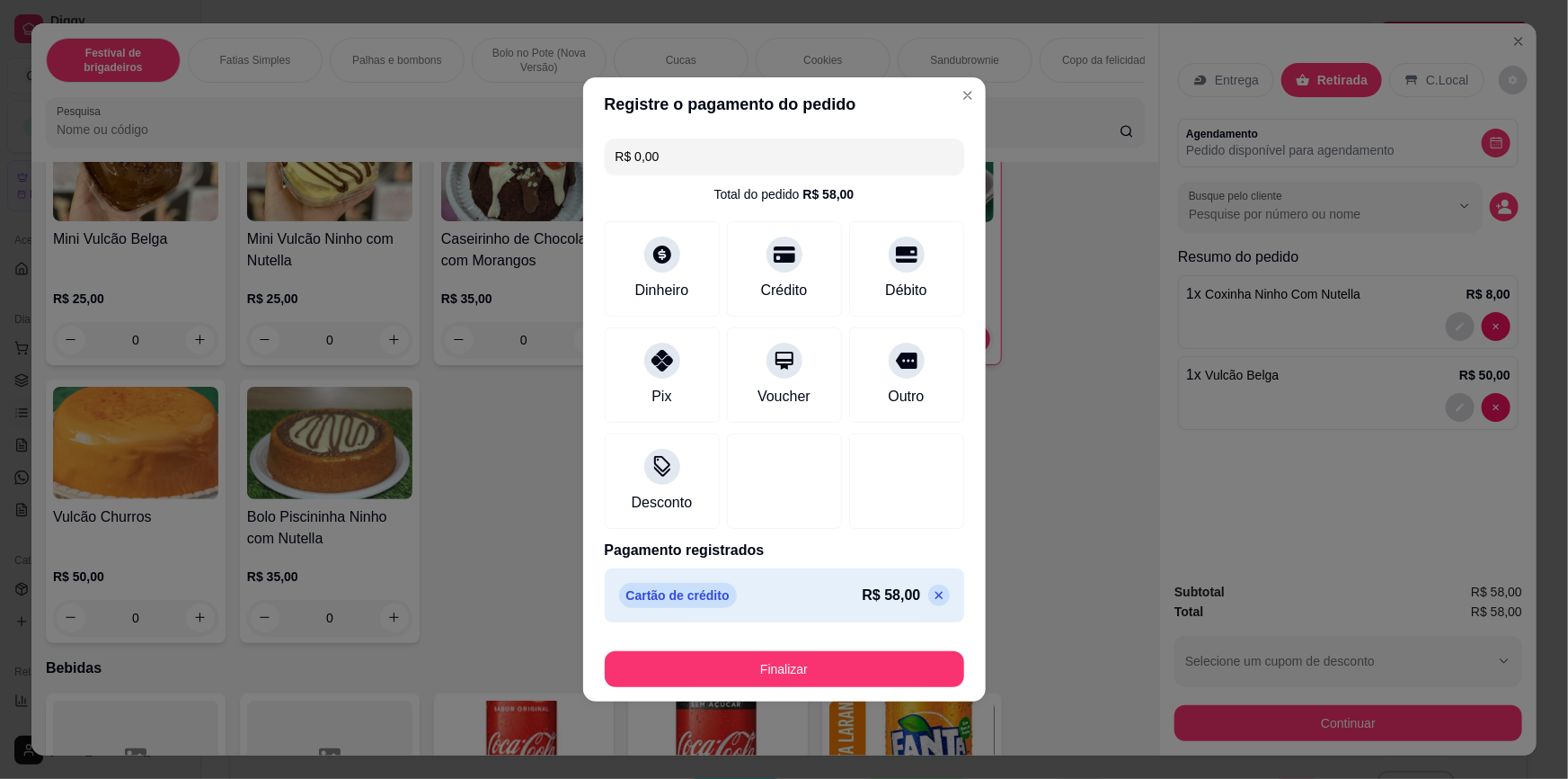
click at [838, 698] on div "Registre o pagamento do pedido R$ 0,00 Total do pedido R$ 58,00 Dinheiro Crédit…" at bounding box center [784, 389] width 1568 height 779
click at [839, 665] on button "Finalizar" at bounding box center [784, 669] width 359 height 36
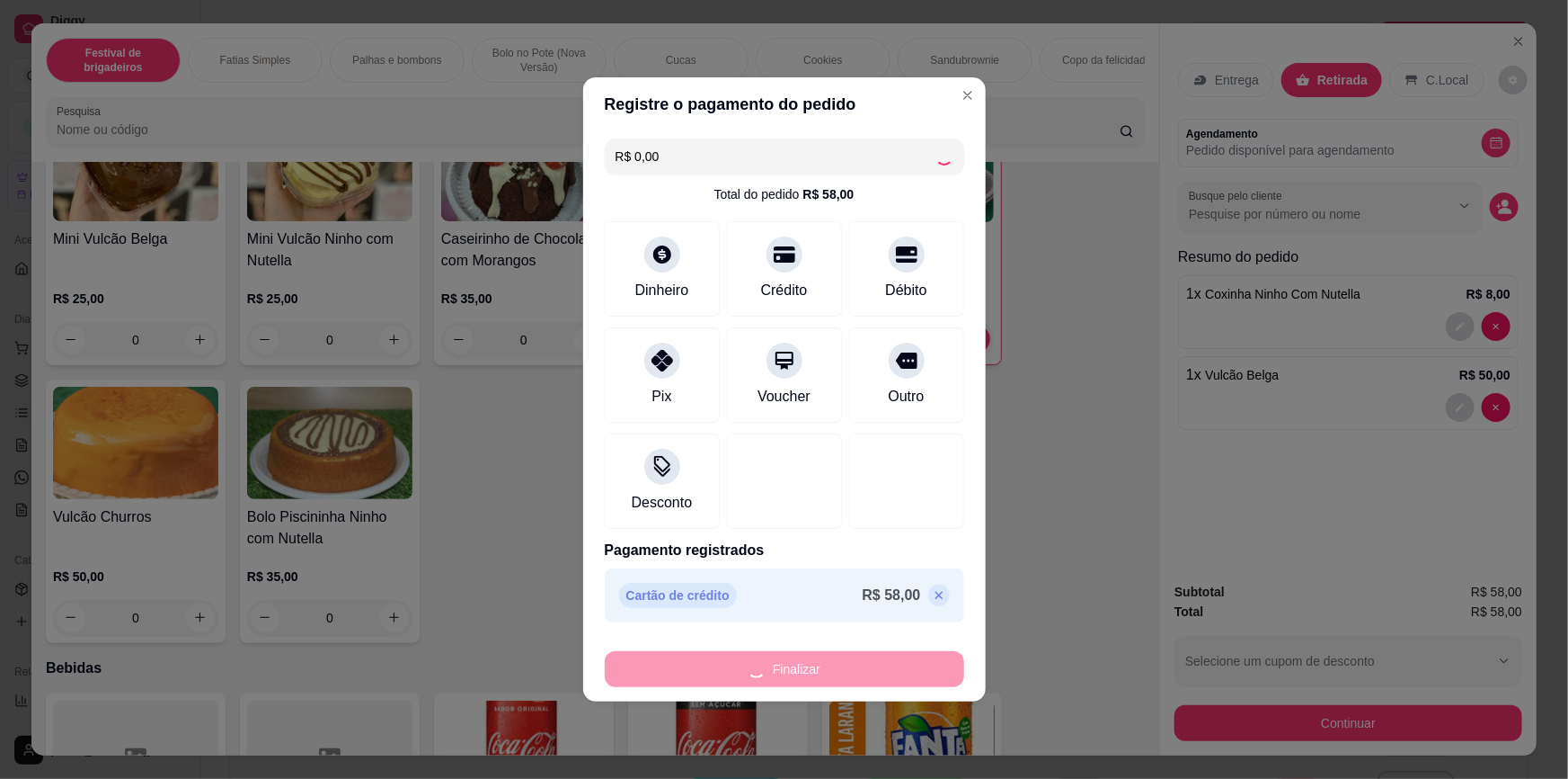
type input "0"
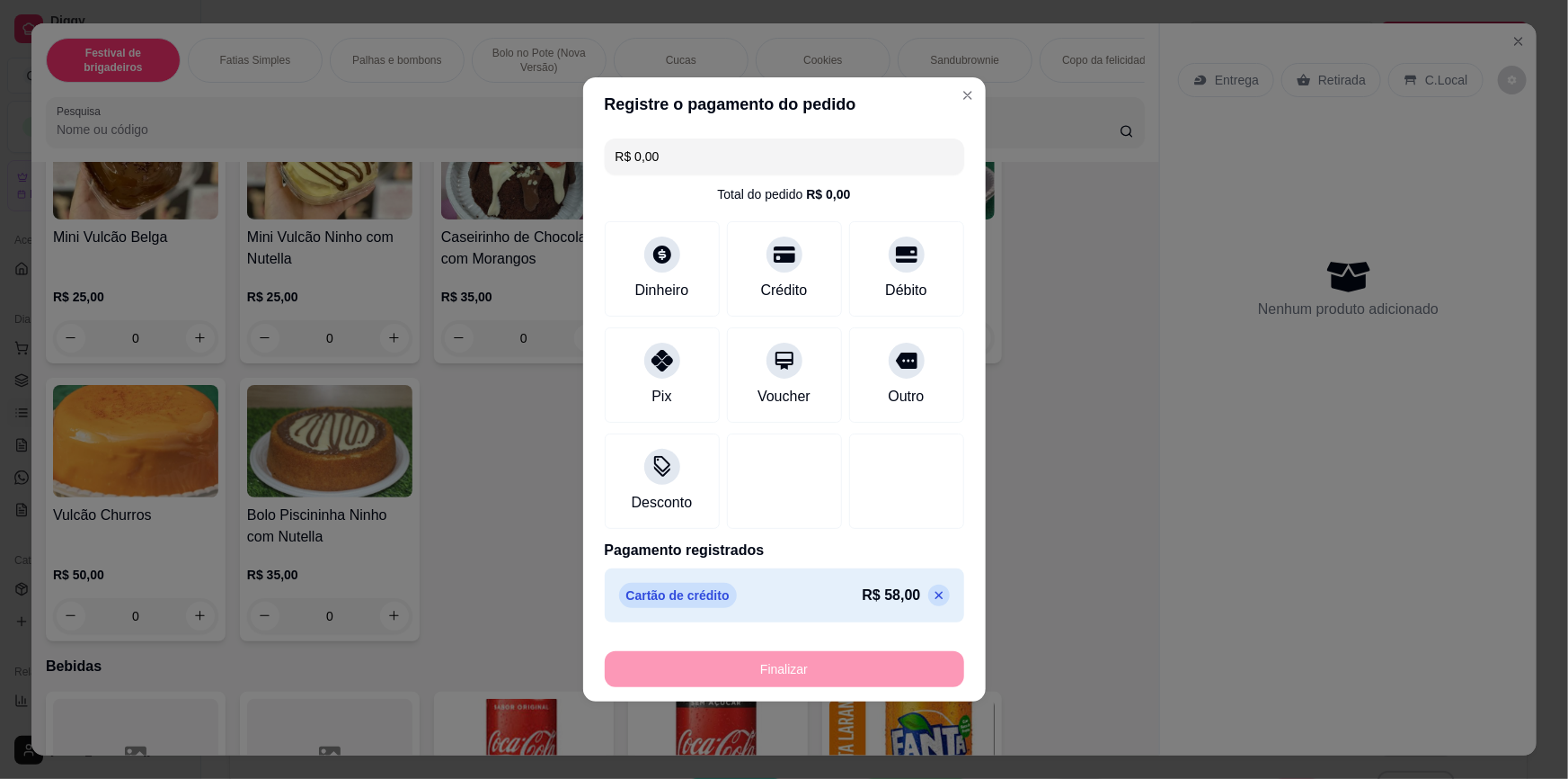
type input "-R$ 58,00"
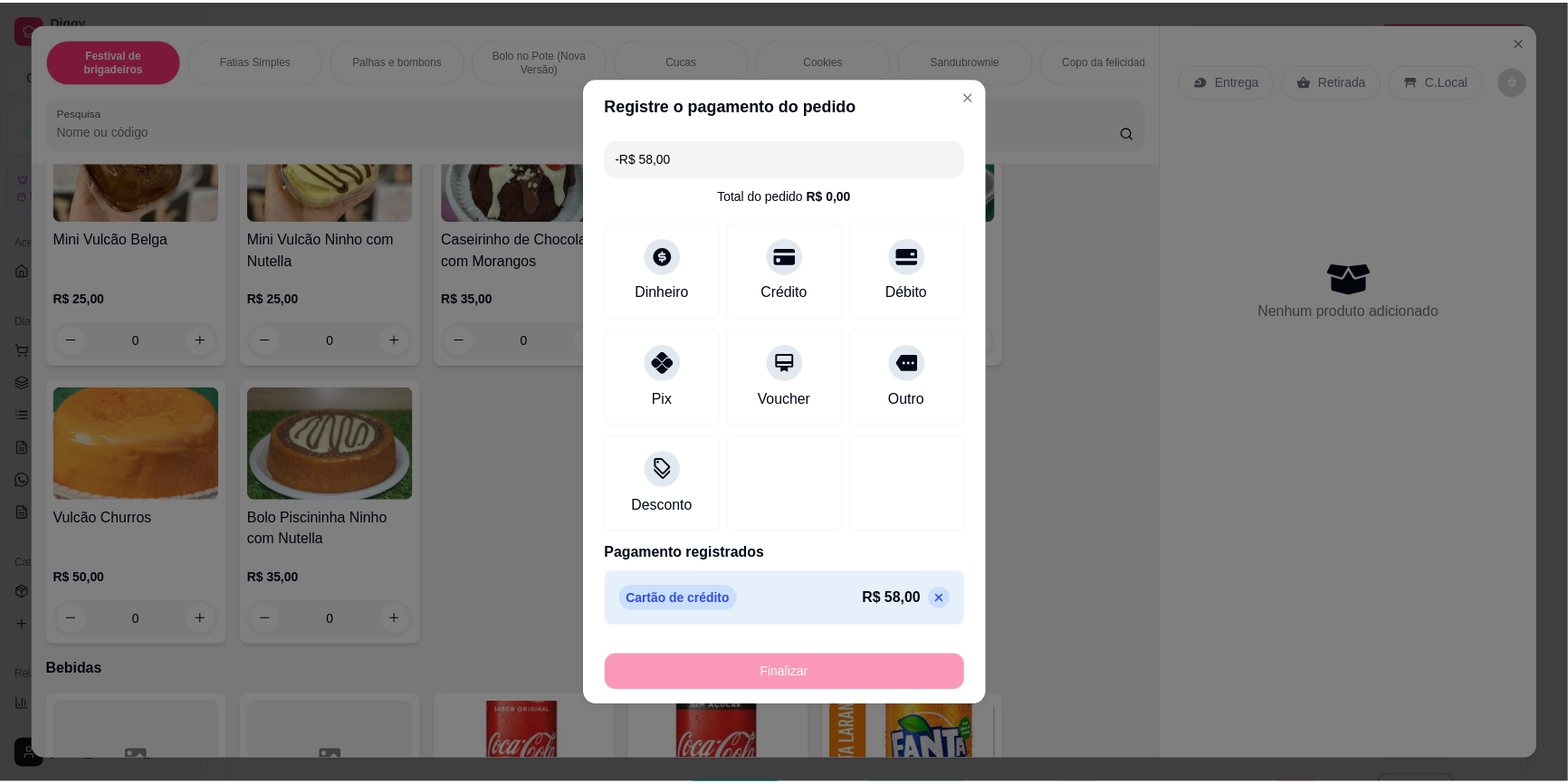
scroll to position [4605, 0]
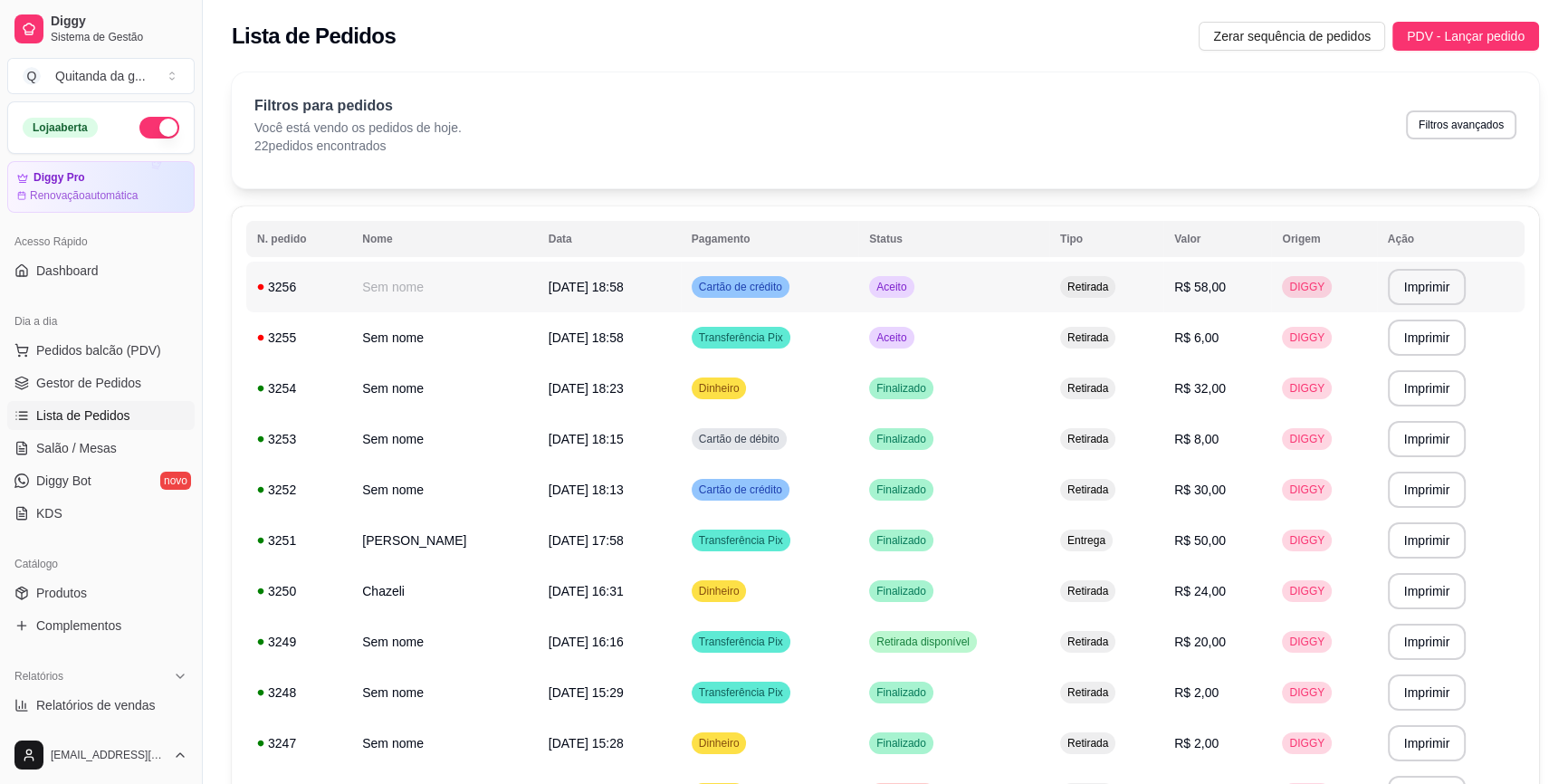
click at [1049, 304] on td "Aceito" at bounding box center [953, 287] width 191 height 51
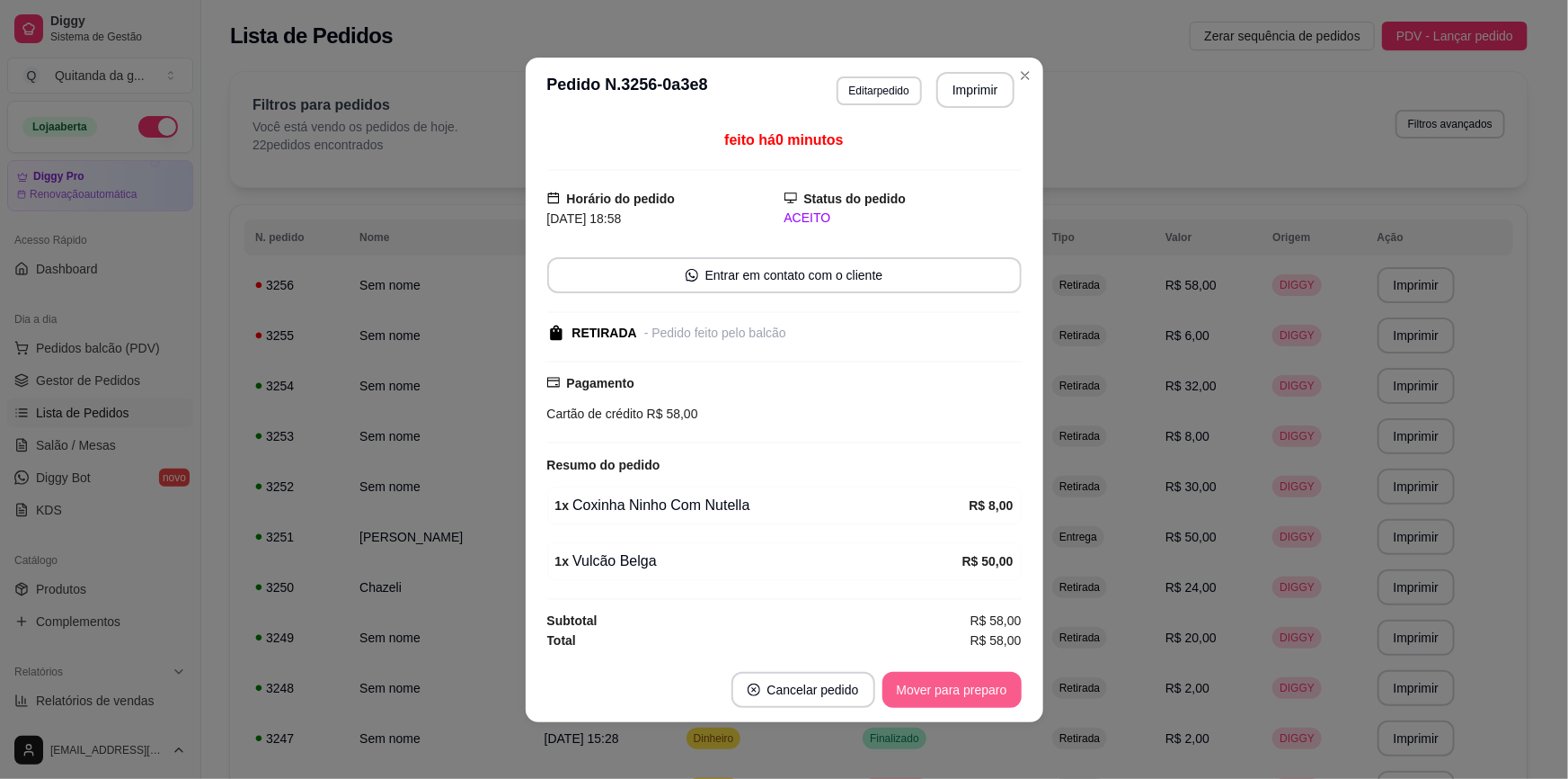
click at [980, 683] on button "Mover para preparo" at bounding box center [952, 690] width 139 height 36
click at [980, 683] on div "Mover para preparo" at bounding box center [939, 690] width 165 height 36
click at [980, 683] on button "Mover para retirada disponível" at bounding box center [921, 690] width 198 height 36
click at [980, 683] on div "Mover para retirada disponível" at bounding box center [909, 690] width 224 height 36
click at [980, 683] on button "Mover para finalizado" at bounding box center [947, 690] width 149 height 36
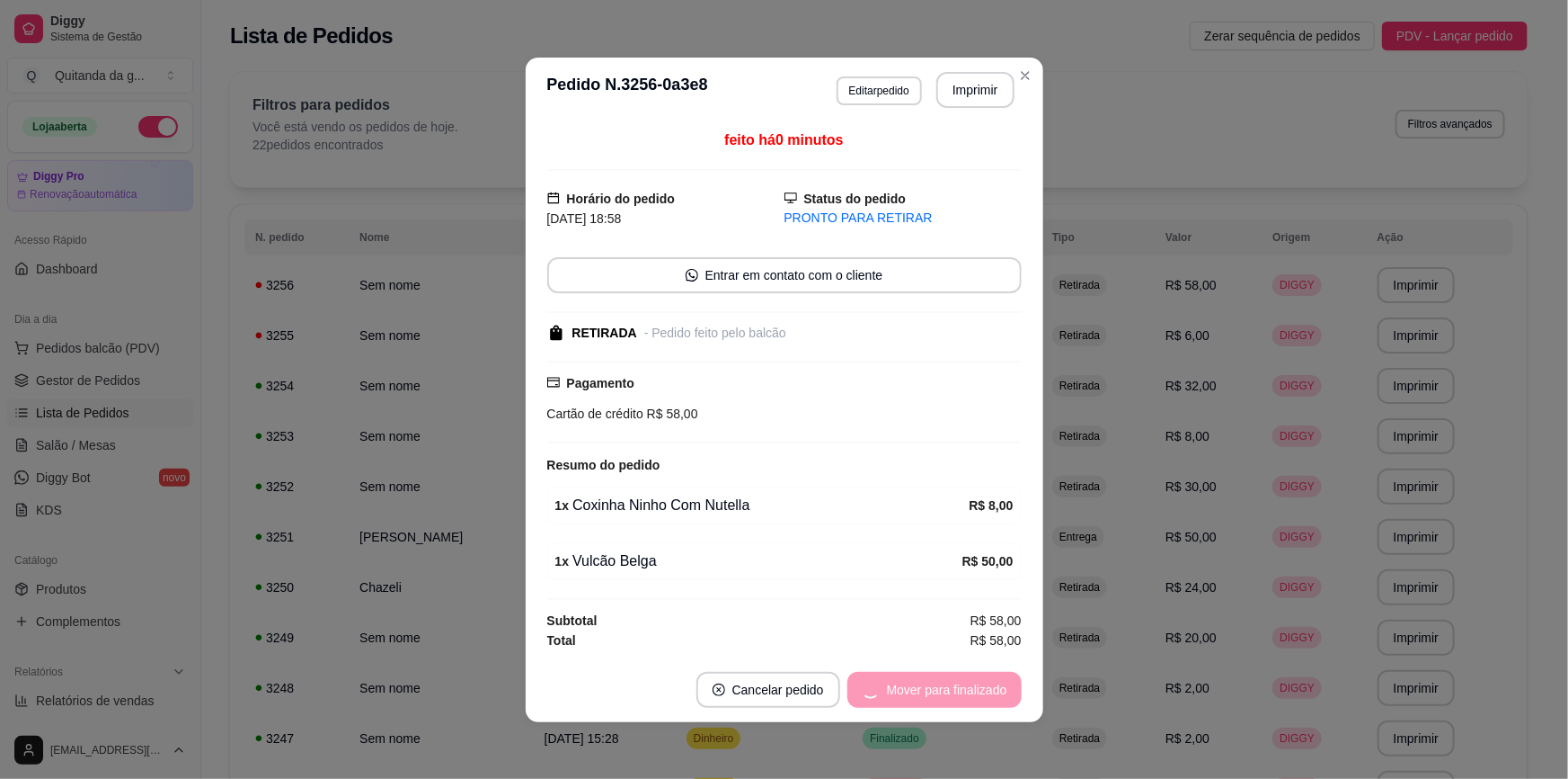
click at [980, 683] on div "Mover para finalizado" at bounding box center [934, 690] width 175 height 36
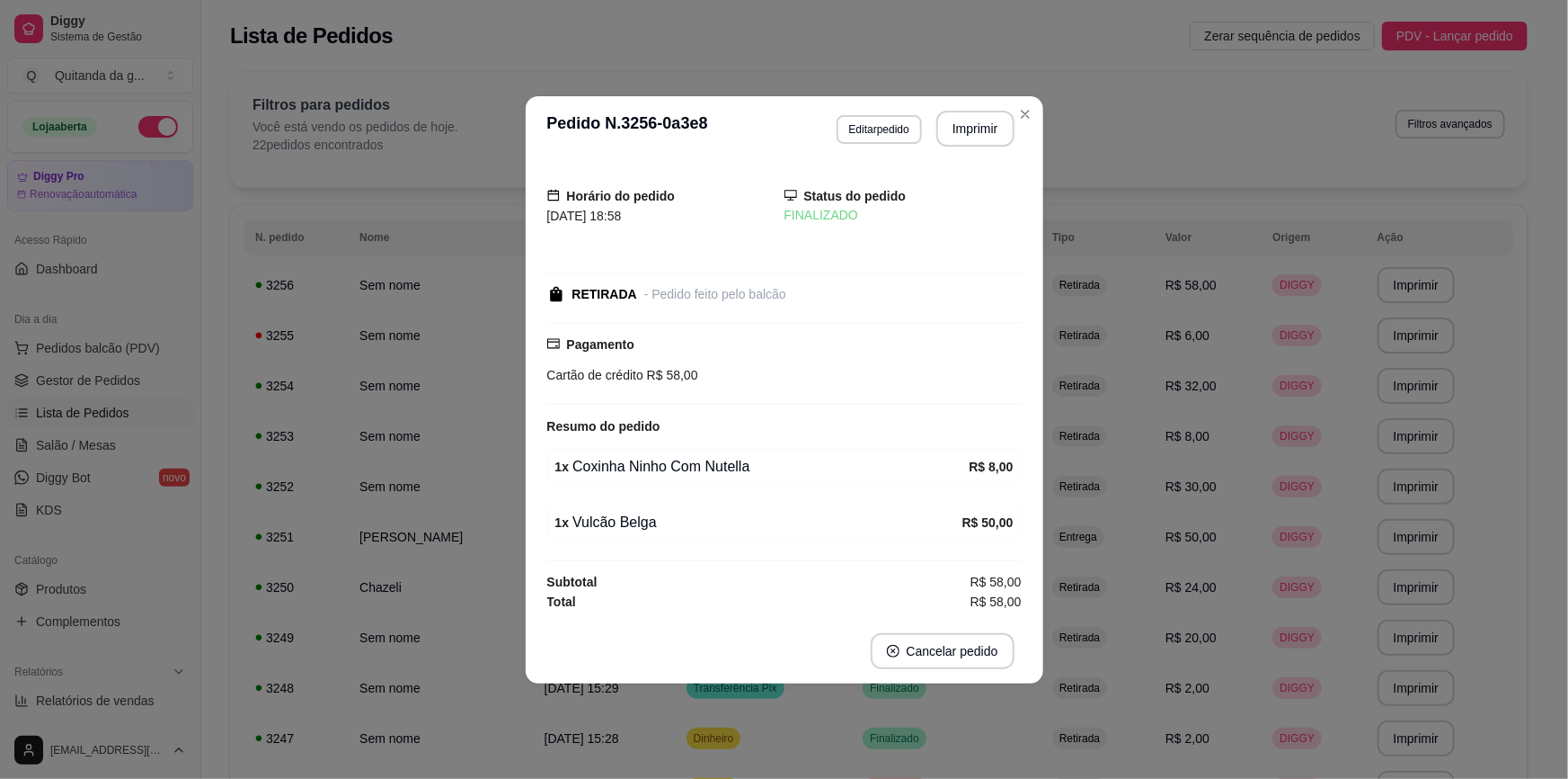
click at [984, 676] on footer "Cancelar pedido" at bounding box center [784, 650] width 518 height 65
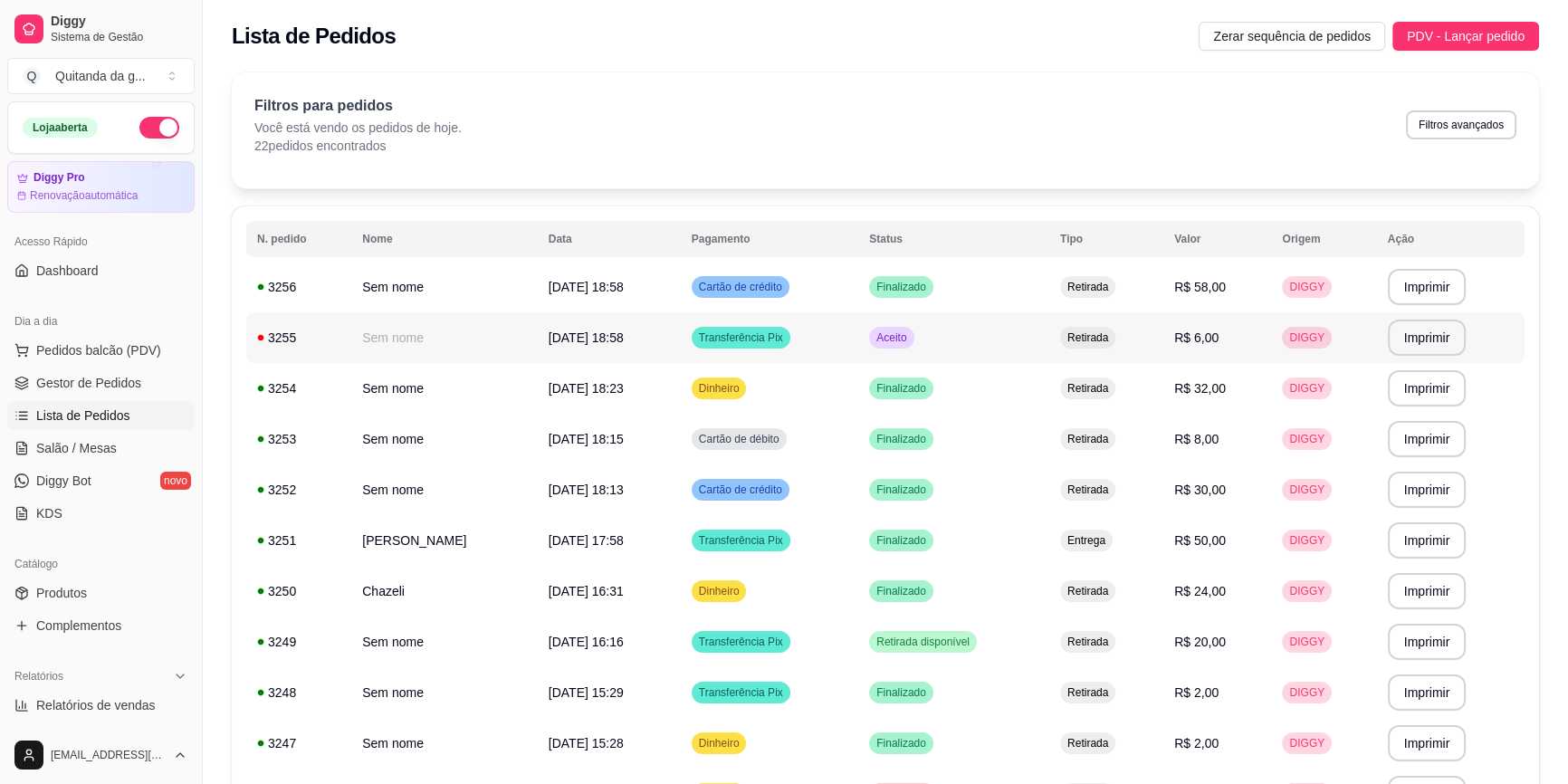
click at [1026, 352] on td "Aceito" at bounding box center [953, 338] width 191 height 51
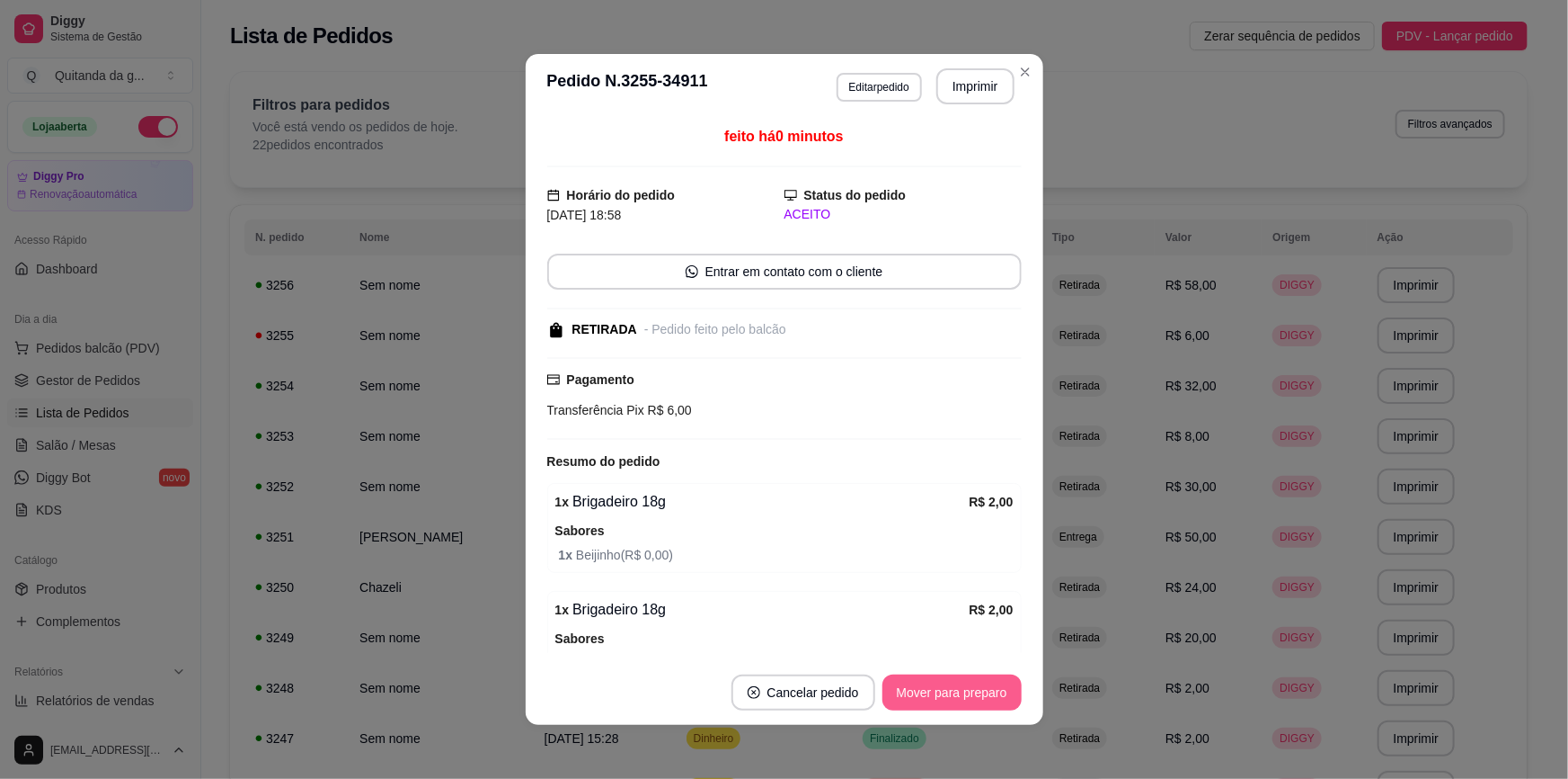
click at [965, 696] on button "Mover para preparo" at bounding box center [952, 693] width 139 height 36
click at [965, 695] on div "Mover para preparo" at bounding box center [939, 693] width 165 height 36
click at [965, 694] on button "Mover para retirada disponível" at bounding box center [921, 693] width 198 height 36
click at [965, 694] on div "Mover para retirada disponível" at bounding box center [909, 693] width 224 height 36
click at [965, 693] on button "Mover para finalizado" at bounding box center [947, 693] width 149 height 36
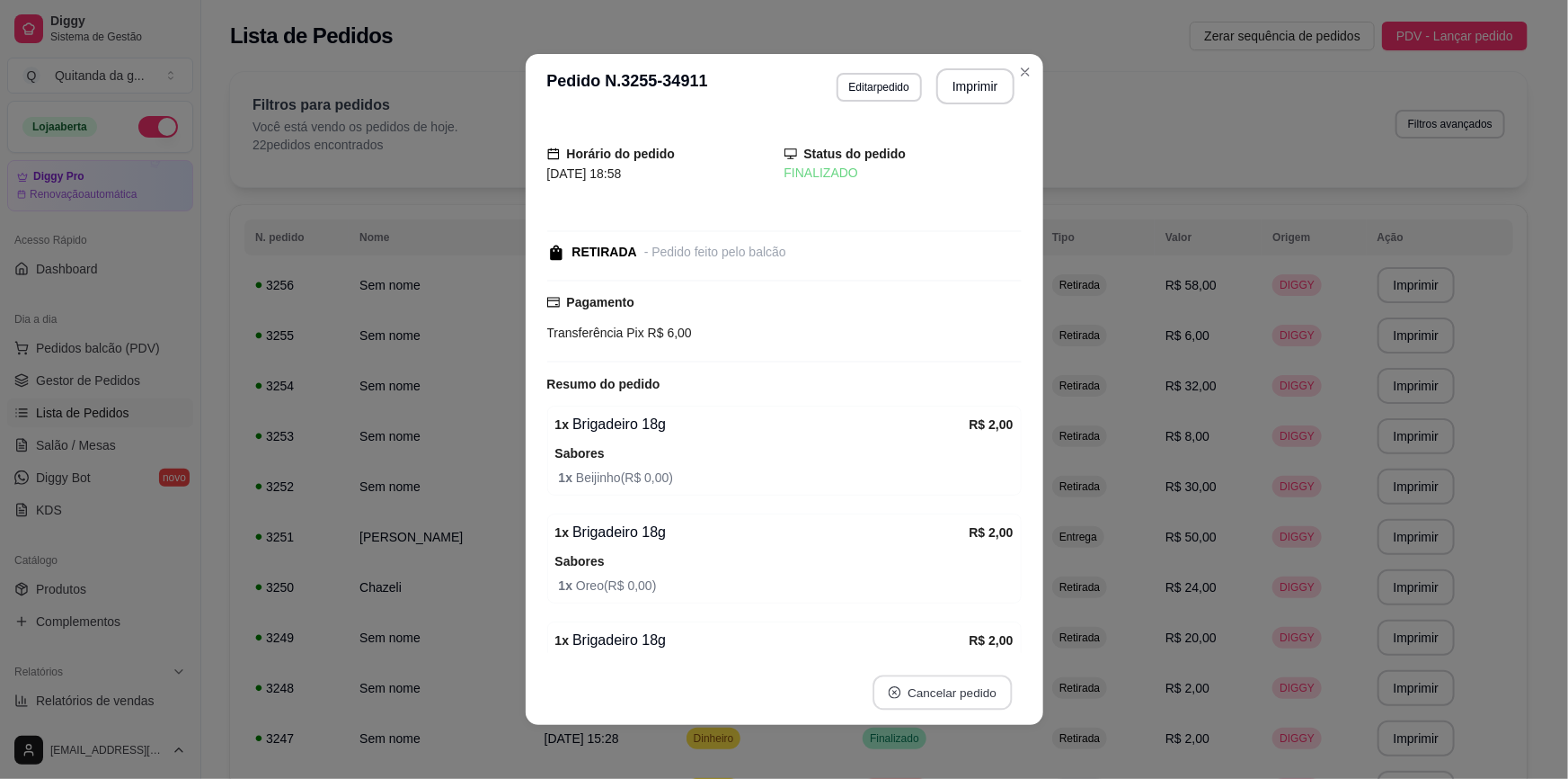
click at [968, 692] on button "Cancelar pedido" at bounding box center [942, 692] width 139 height 35
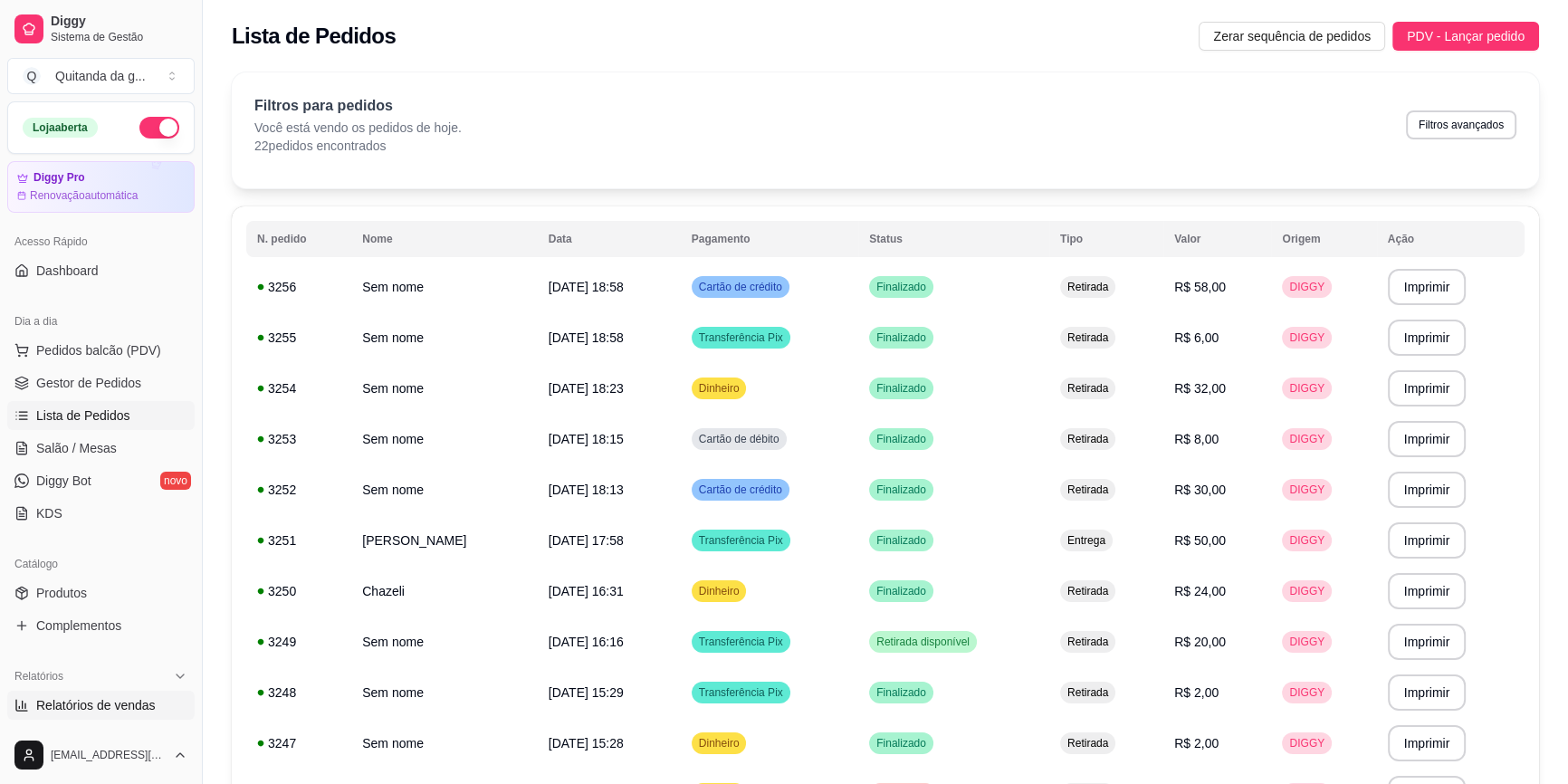
drag, startPoint x: 134, startPoint y: 711, endPoint x: 140, endPoint y: 693, distance: 19.0
click at [134, 711] on span "Relatórios de vendas" at bounding box center [96, 705] width 120 height 18
select select "ALL"
select select "0"
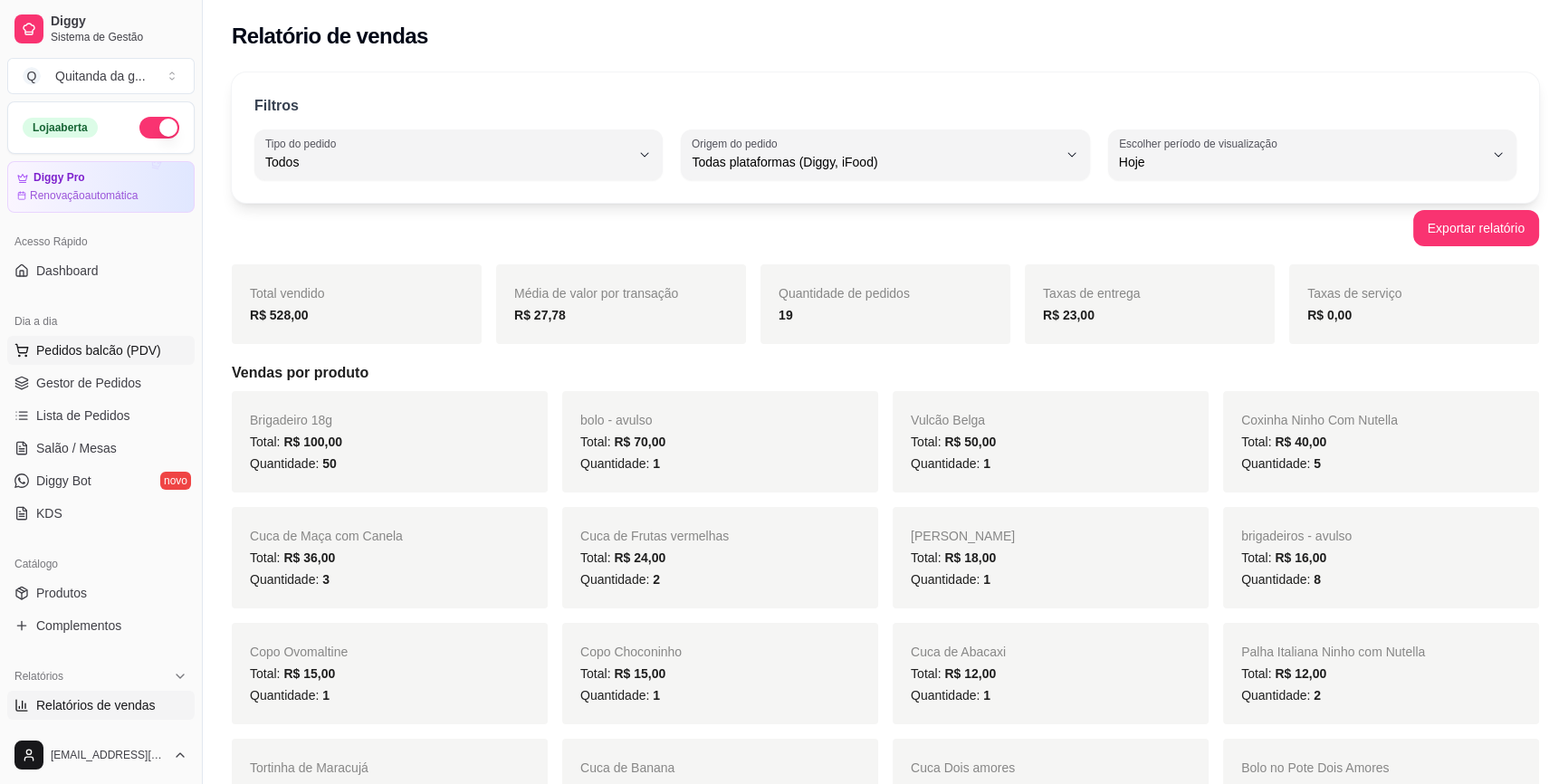
click at [118, 352] on span "Pedidos balcão (PDV)" at bounding box center [98, 351] width 125 height 18
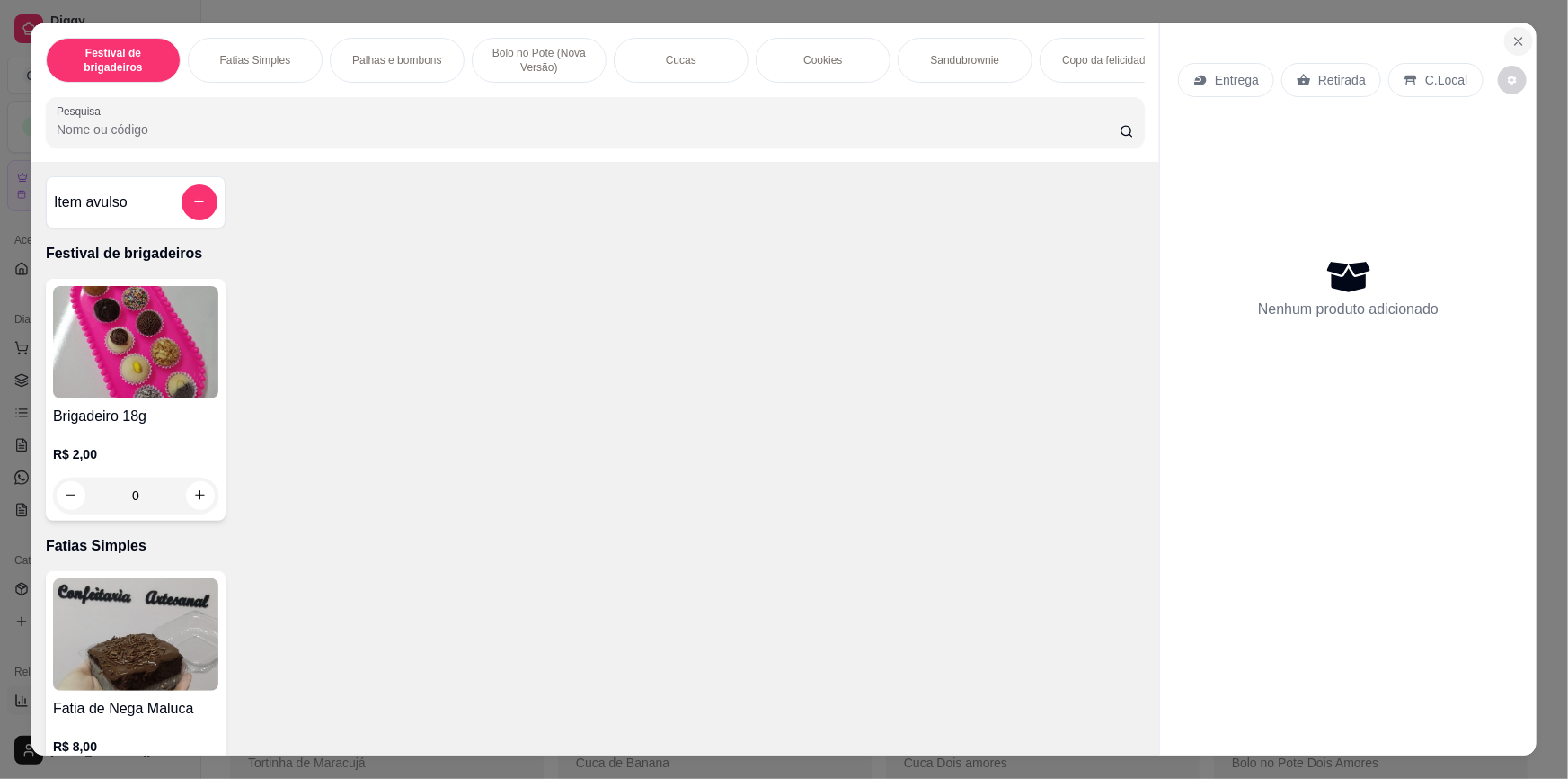
click at [1515, 41] on icon "Close" at bounding box center [1518, 41] width 7 height 7
